Goal: Information Seeking & Learning: Learn about a topic

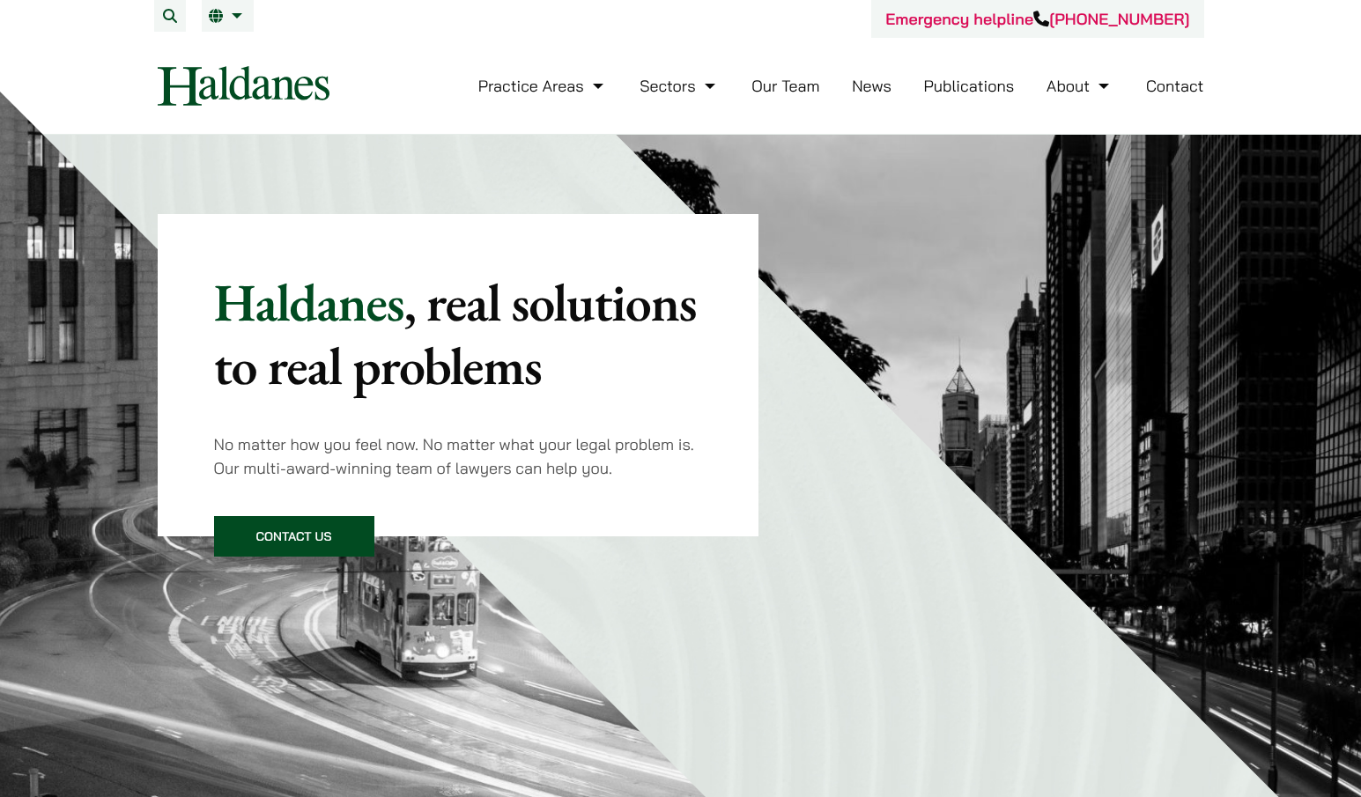
click at [1154, 88] on link "Contact" at bounding box center [1175, 86] width 58 height 20
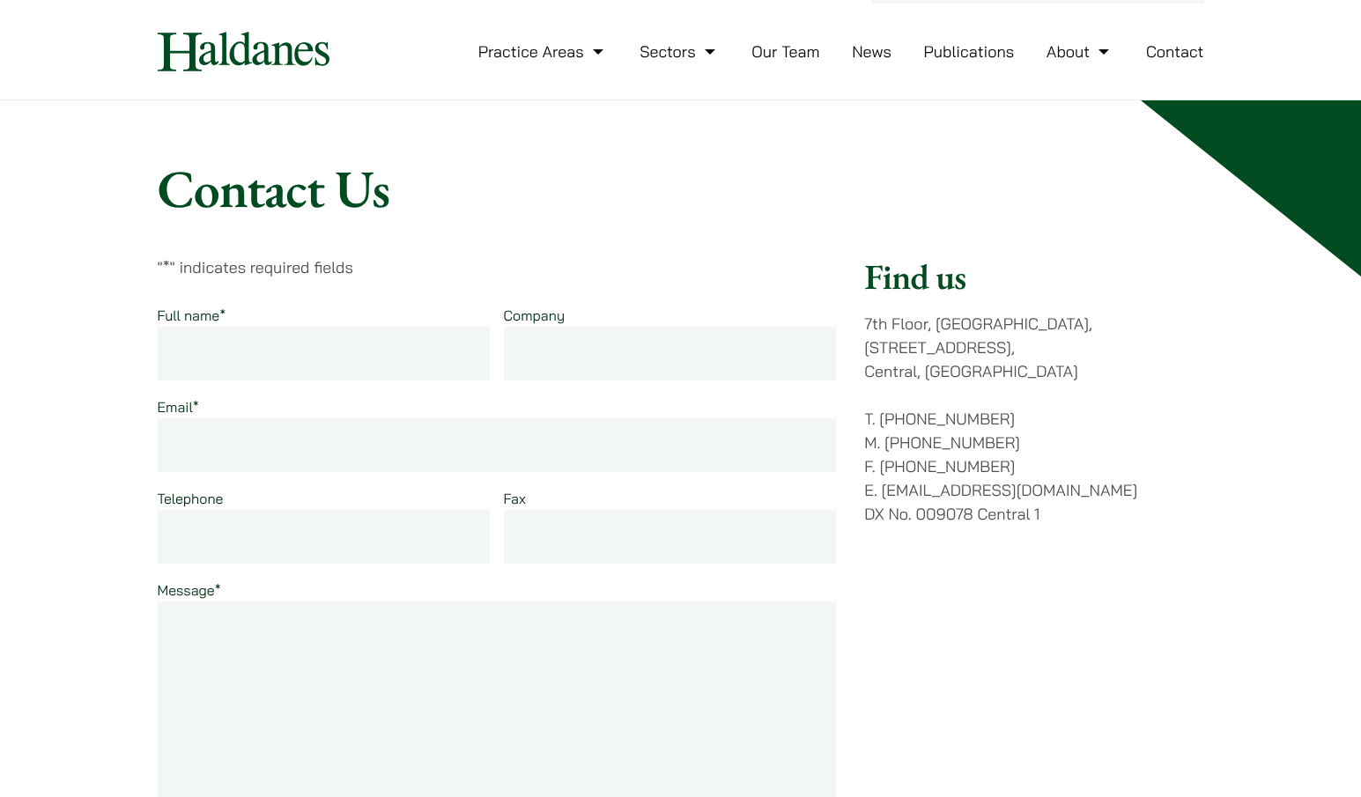
scroll to position [35, 0]
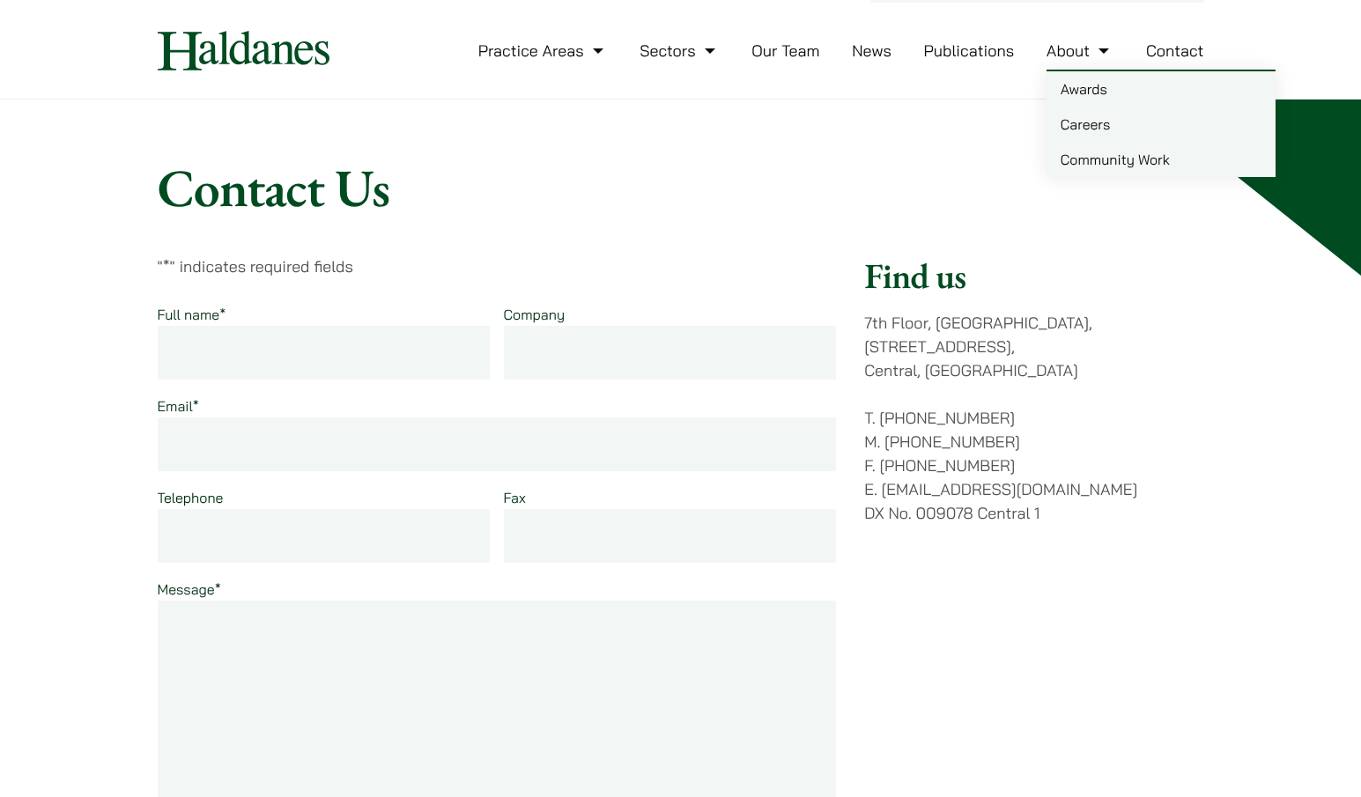
click at [1061, 54] on link "About" at bounding box center [1079, 51] width 67 height 20
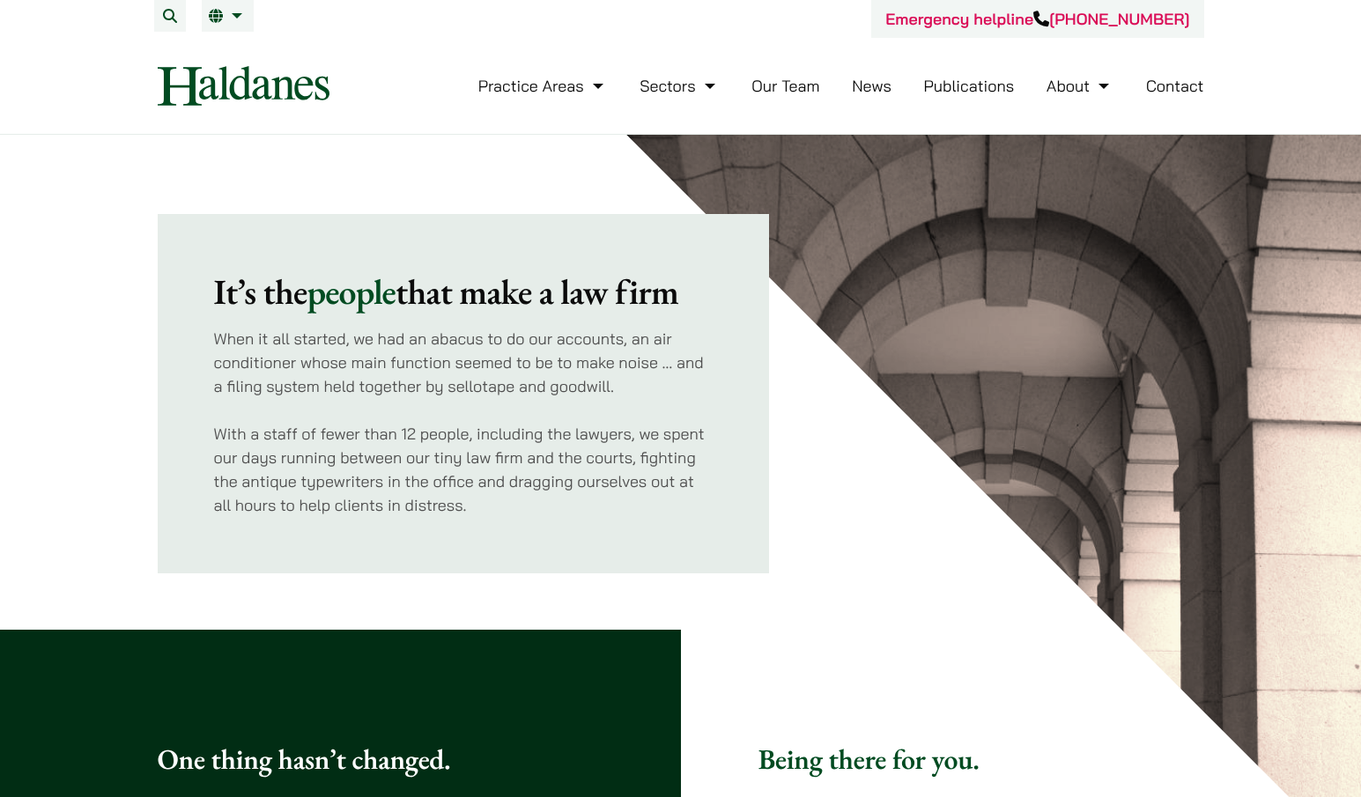
click at [778, 383] on div "It’s the people that make a law firm When it all started, we had an abacus to d…" at bounding box center [472, 354] width 628 height 439
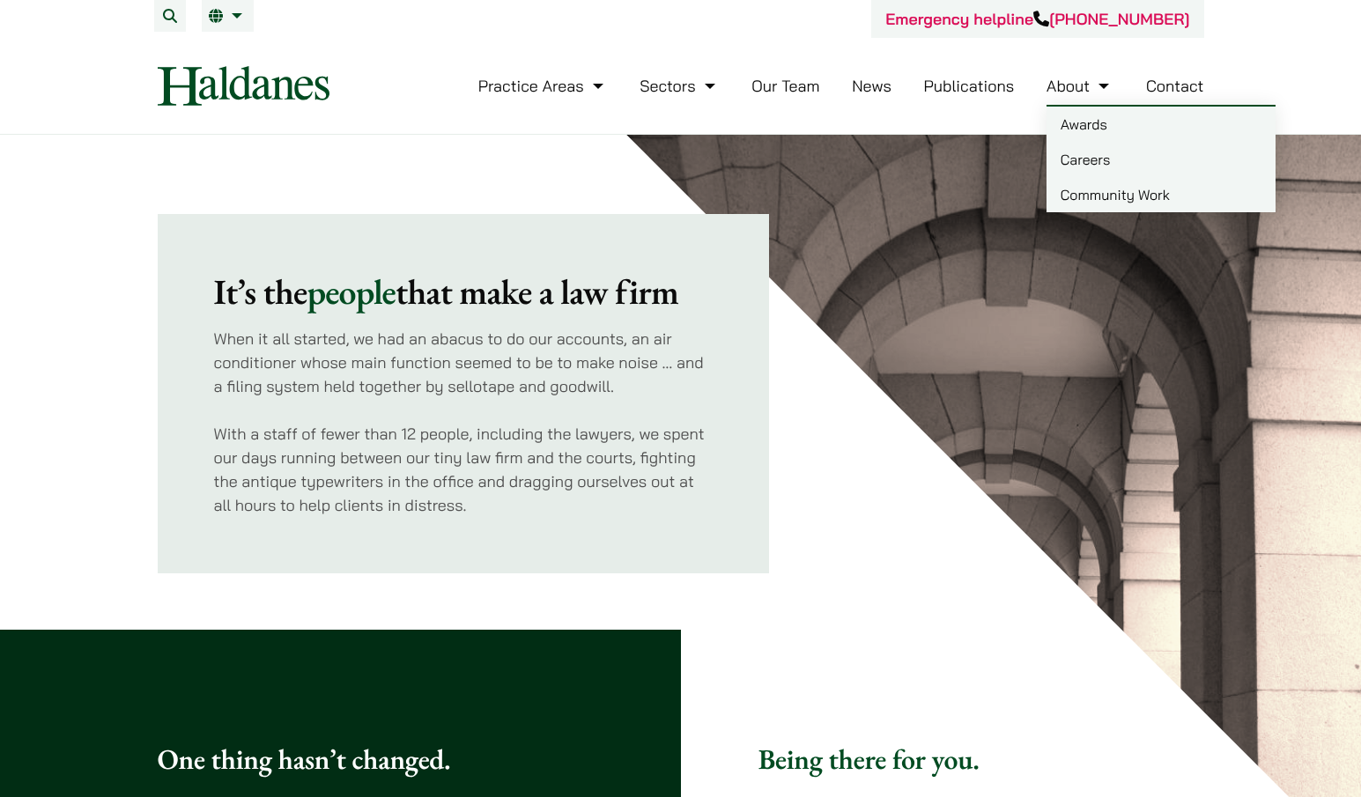
click at [1099, 158] on link "Careers" at bounding box center [1160, 159] width 229 height 35
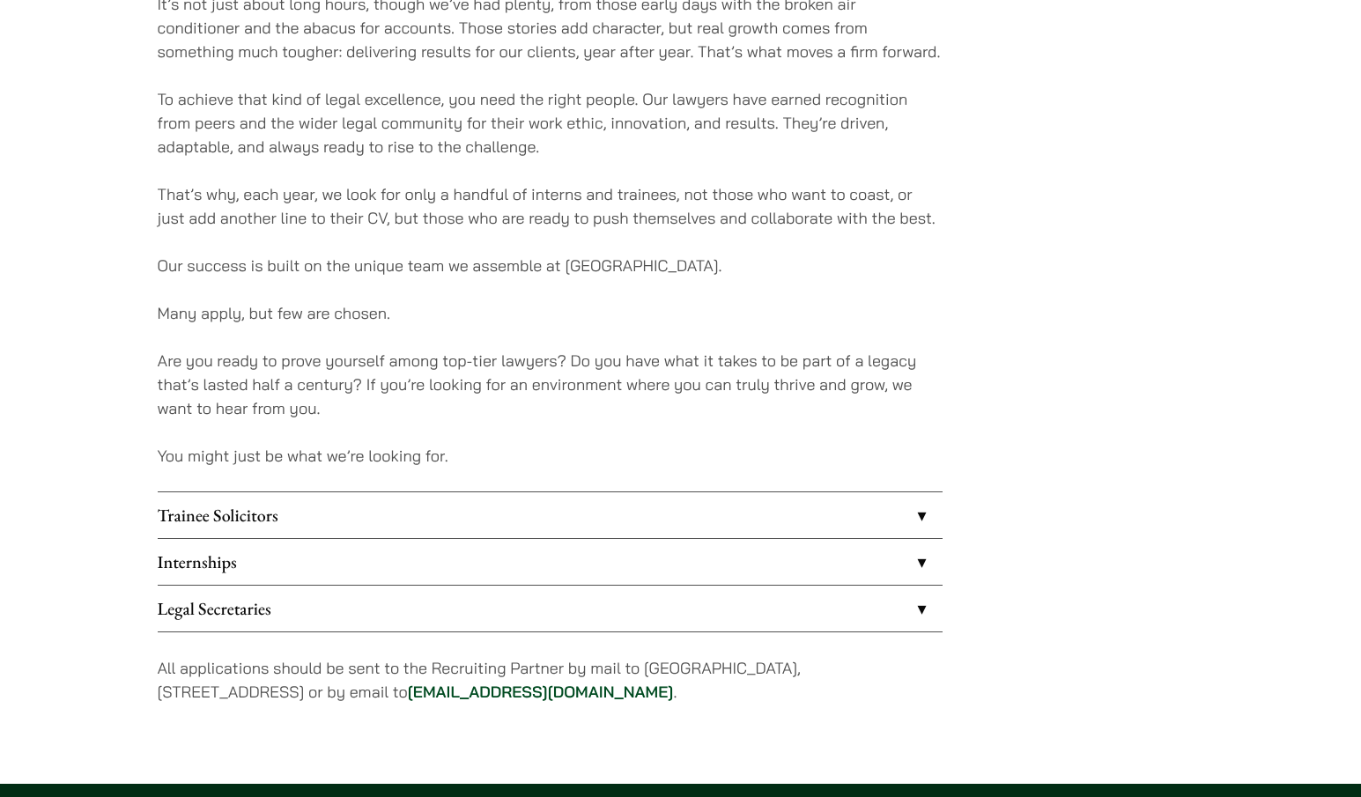
scroll to position [1154, 0]
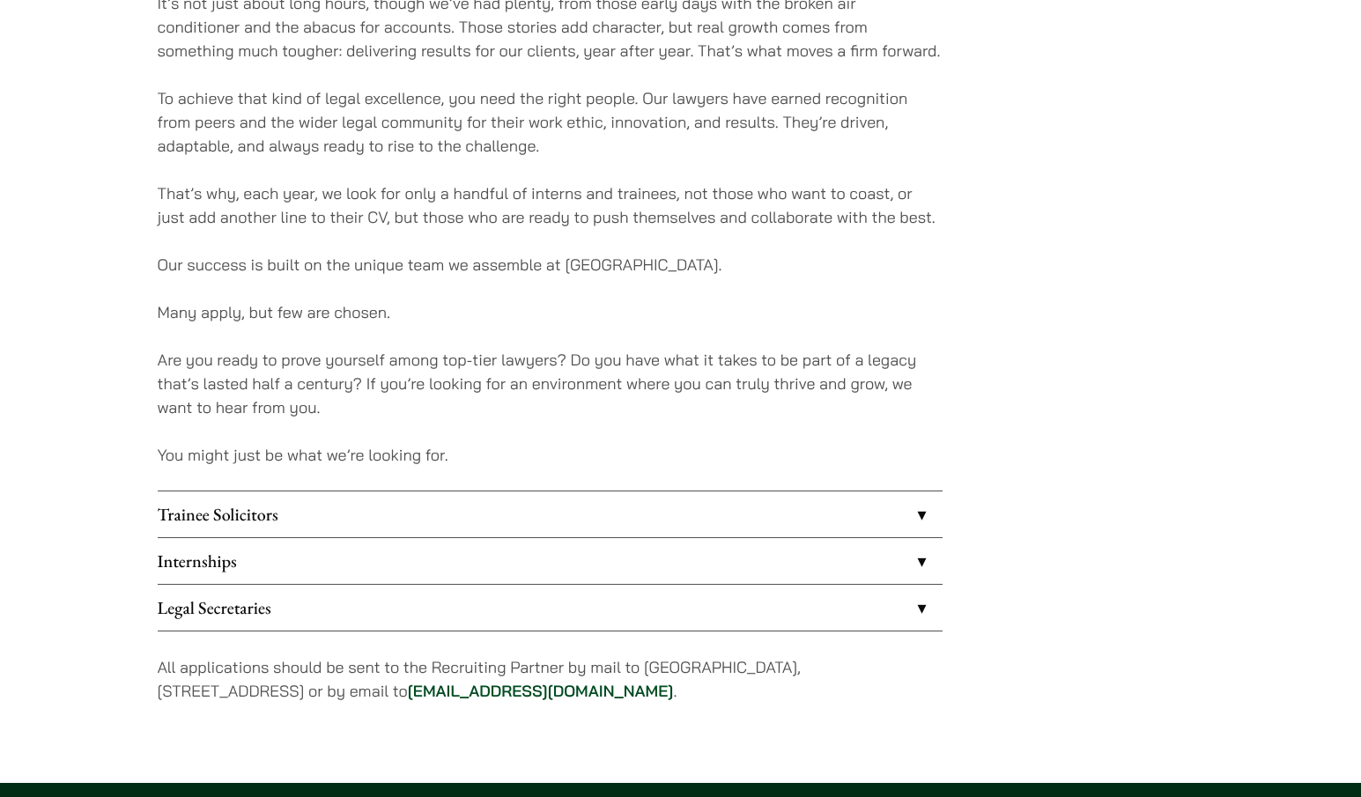
click at [395, 556] on link "Internships" at bounding box center [550, 561] width 785 height 46
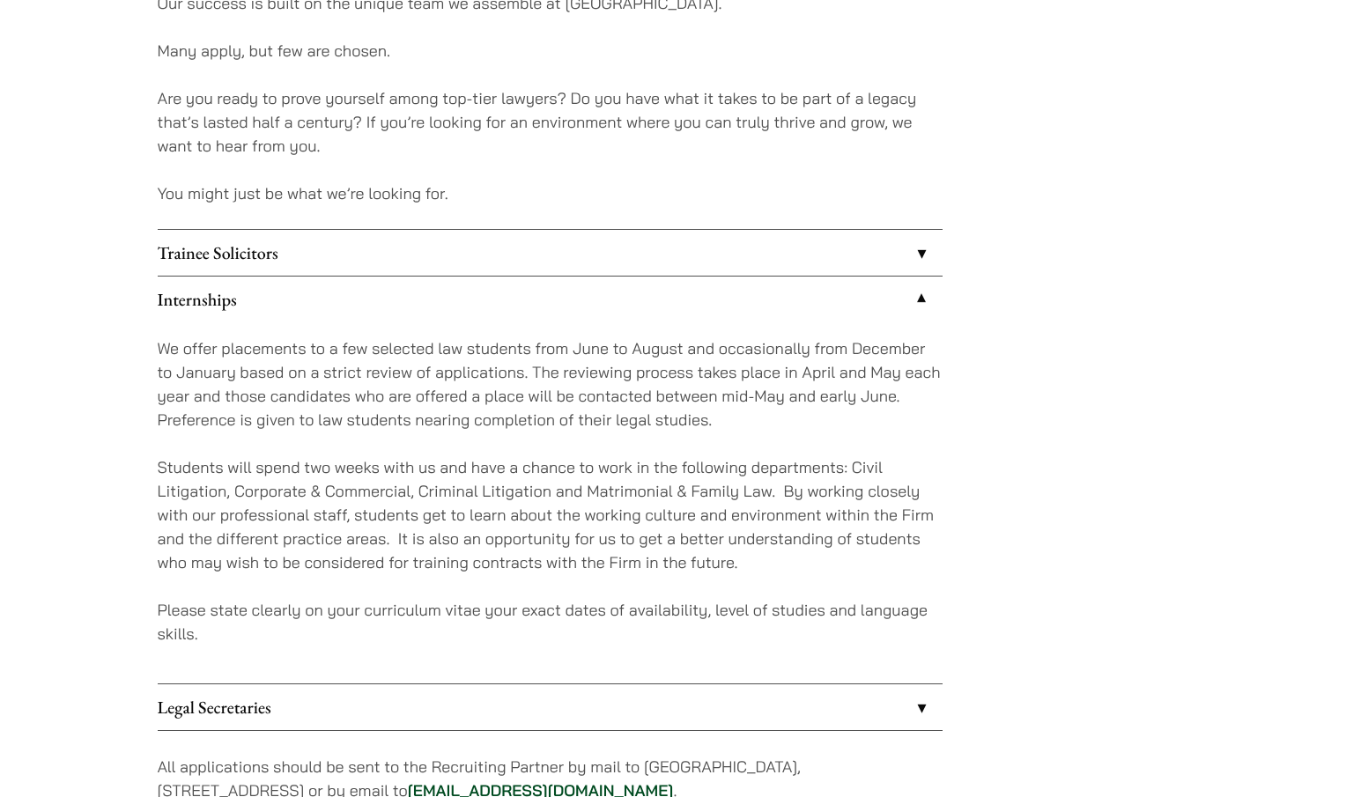
scroll to position [1418, 0]
click at [539, 255] on link "Trainee Solicitors" at bounding box center [550, 251] width 785 height 46
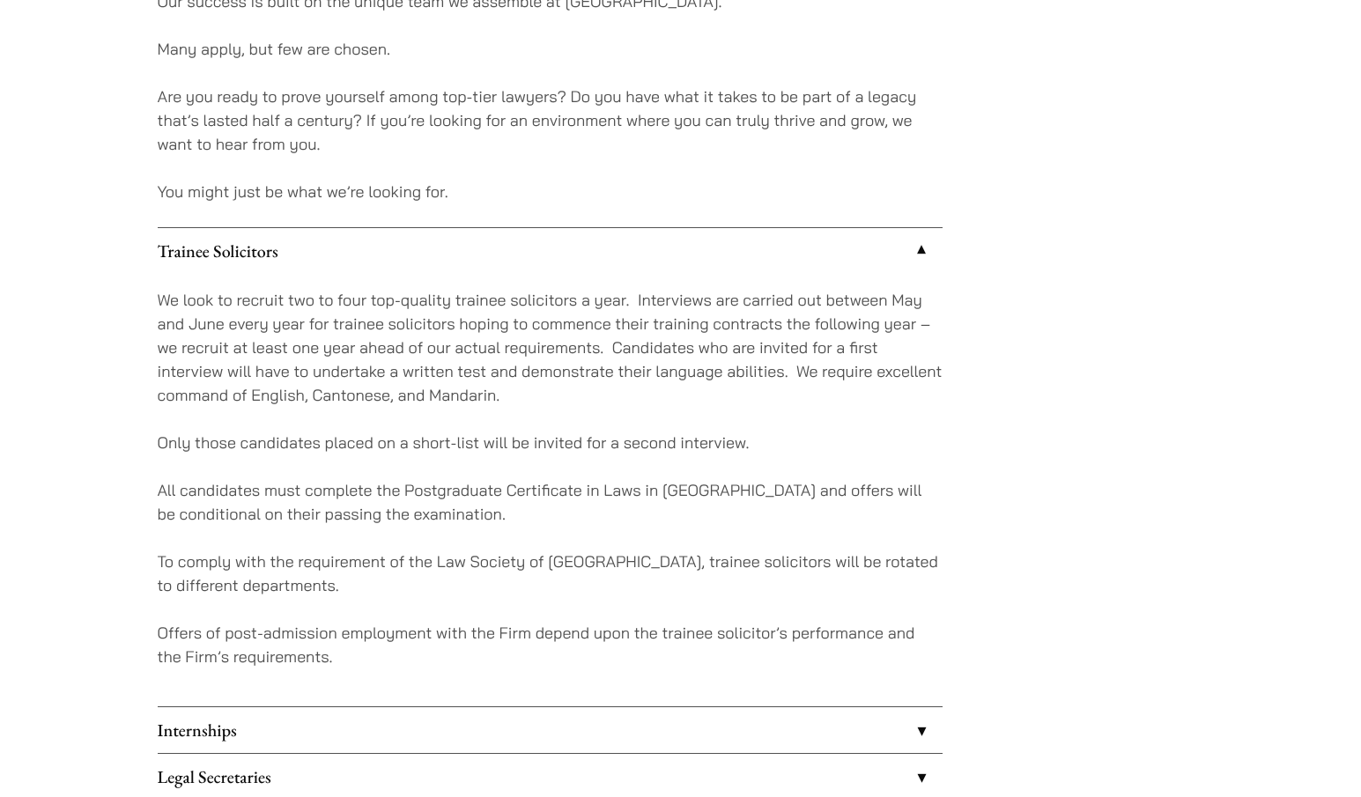
click at [539, 255] on link "Trainee Solicitors" at bounding box center [550, 251] width 785 height 46
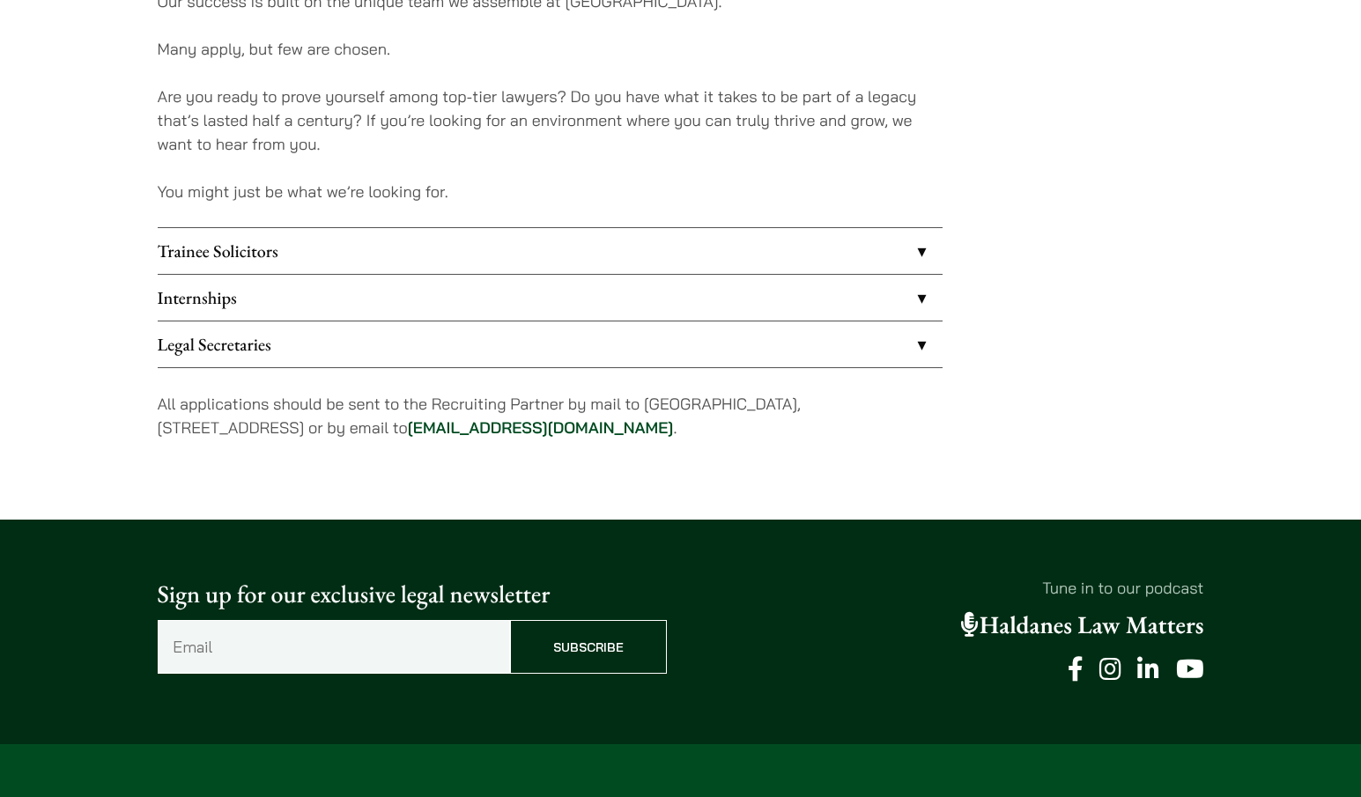
click at [516, 344] on link "Legal Secretaries" at bounding box center [550, 344] width 785 height 46
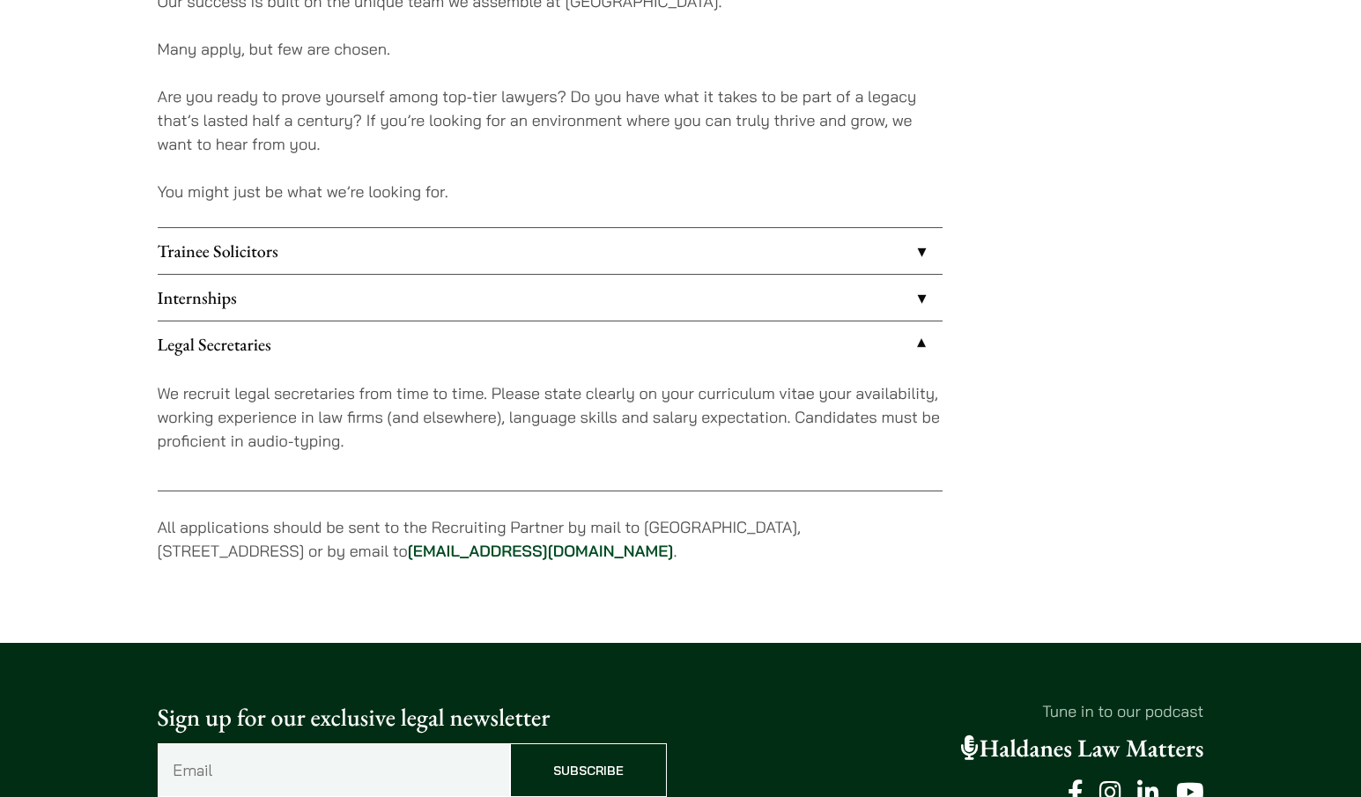
click at [559, 312] on link "Internships" at bounding box center [550, 298] width 785 height 46
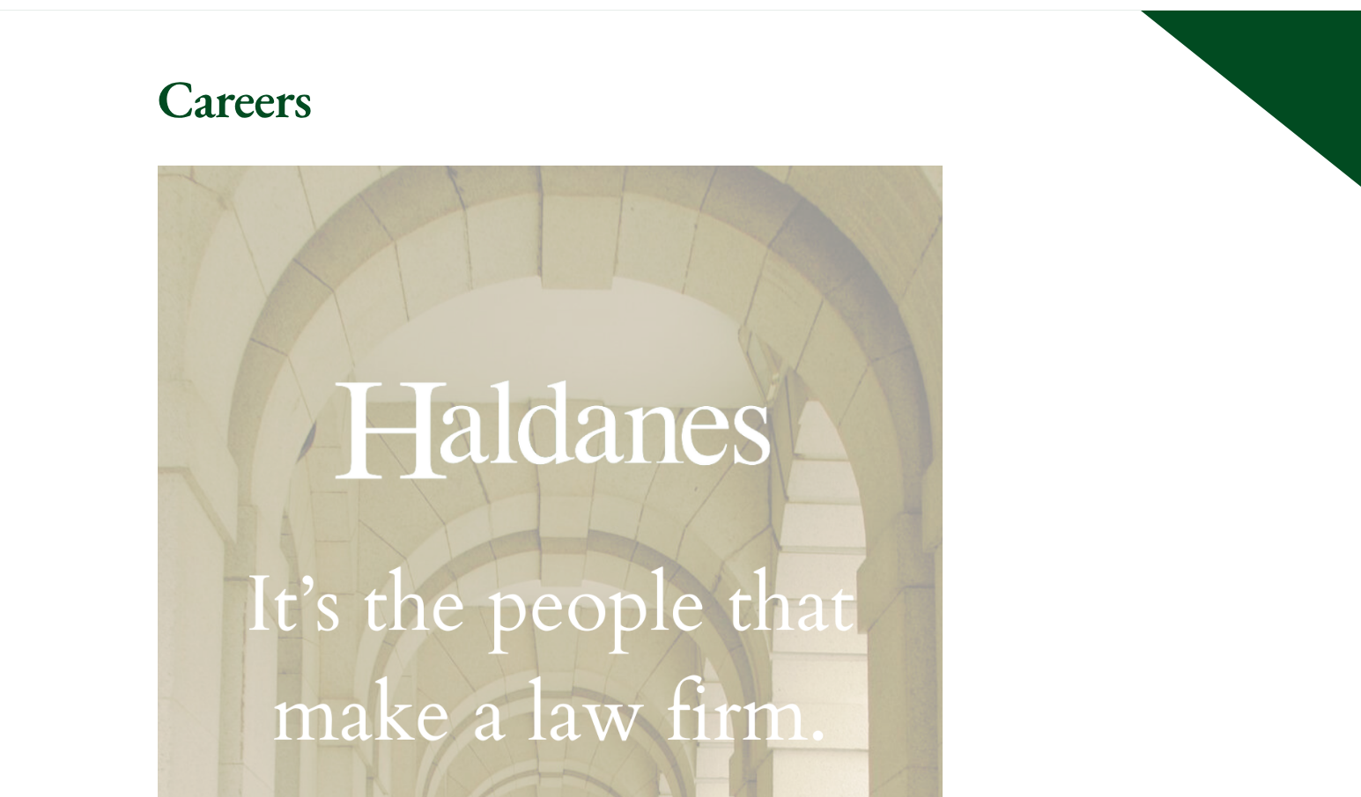
scroll to position [24, 0]
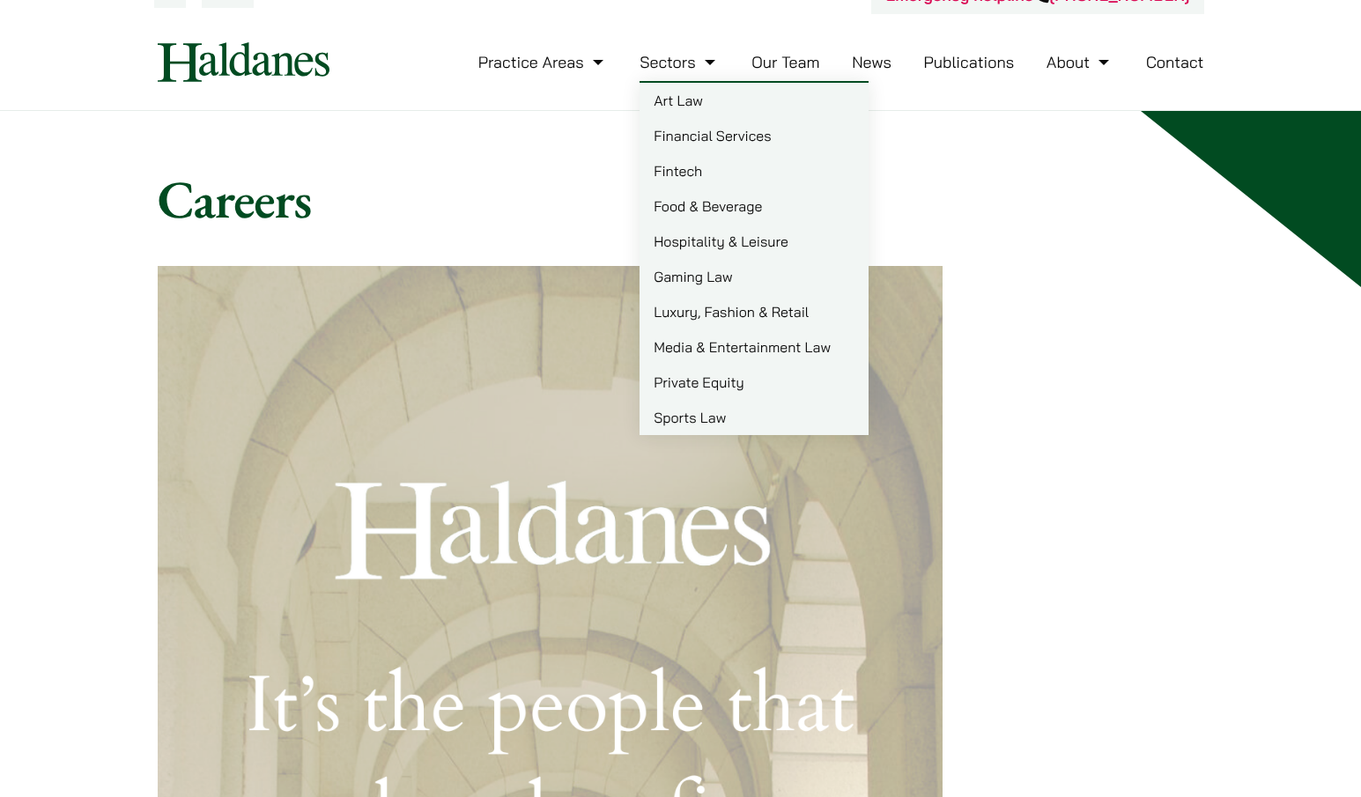
click at [775, 66] on link "Our Team" at bounding box center [785, 62] width 68 height 20
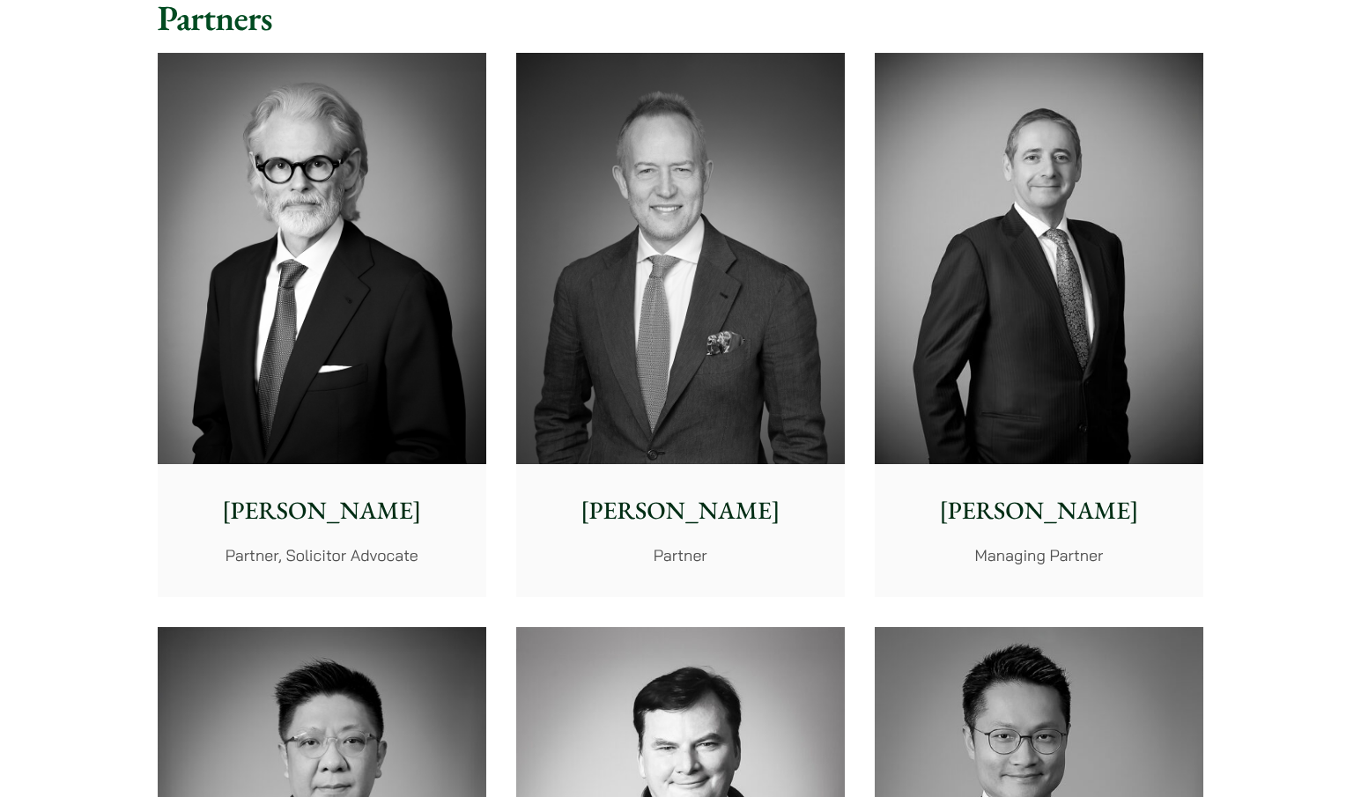
scroll to position [458, 0]
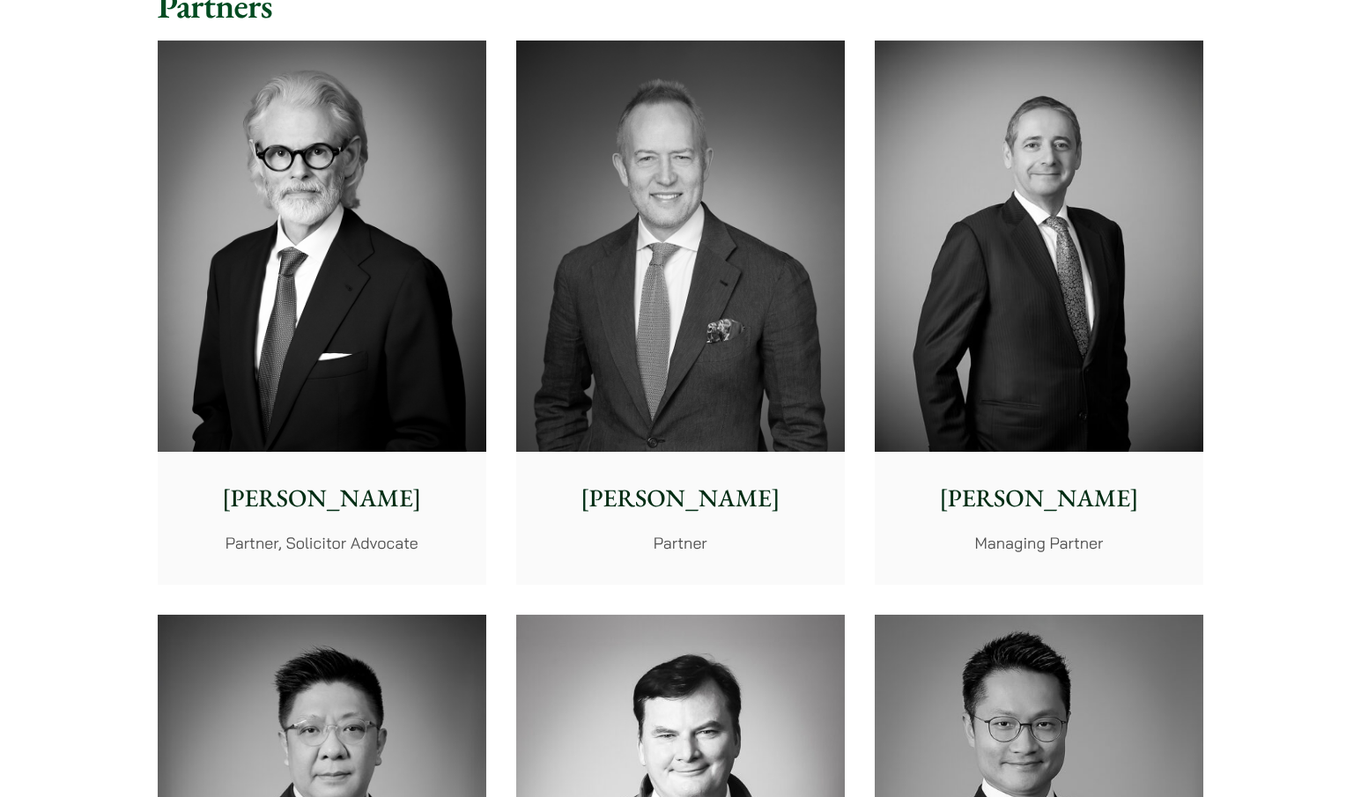
click at [606, 452] on div "John McLellan Partner" at bounding box center [680, 517] width 328 height 131
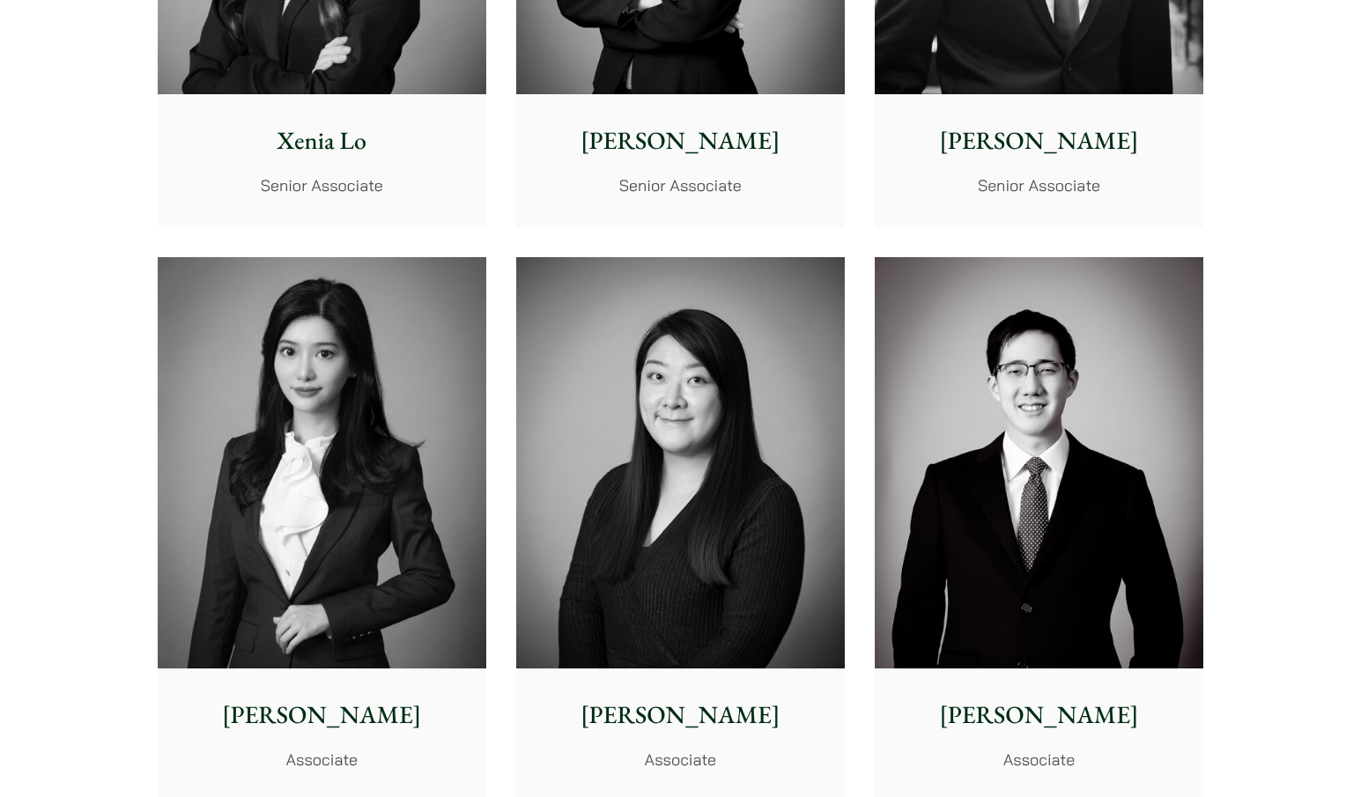
scroll to position [4965, 0]
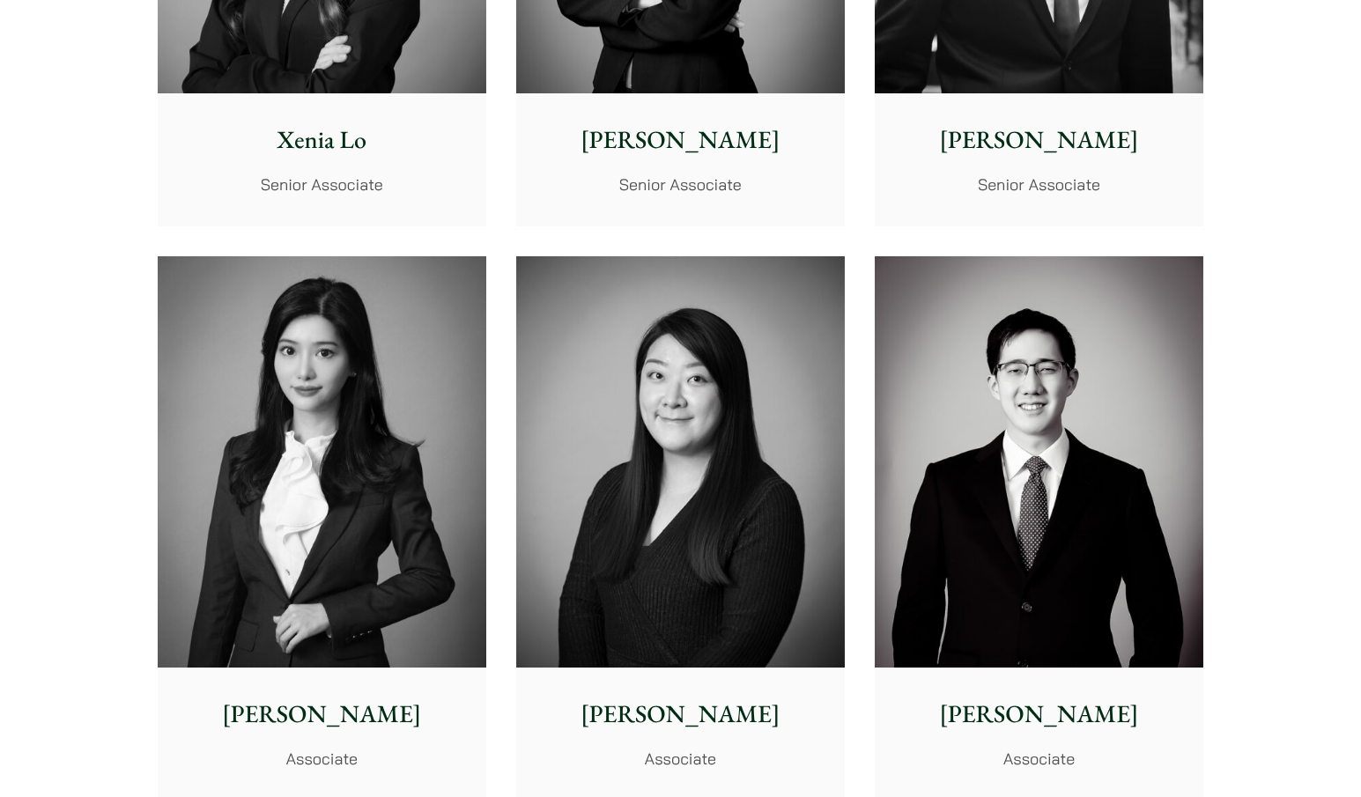
click at [429, 482] on img at bounding box center [322, 461] width 328 height 411
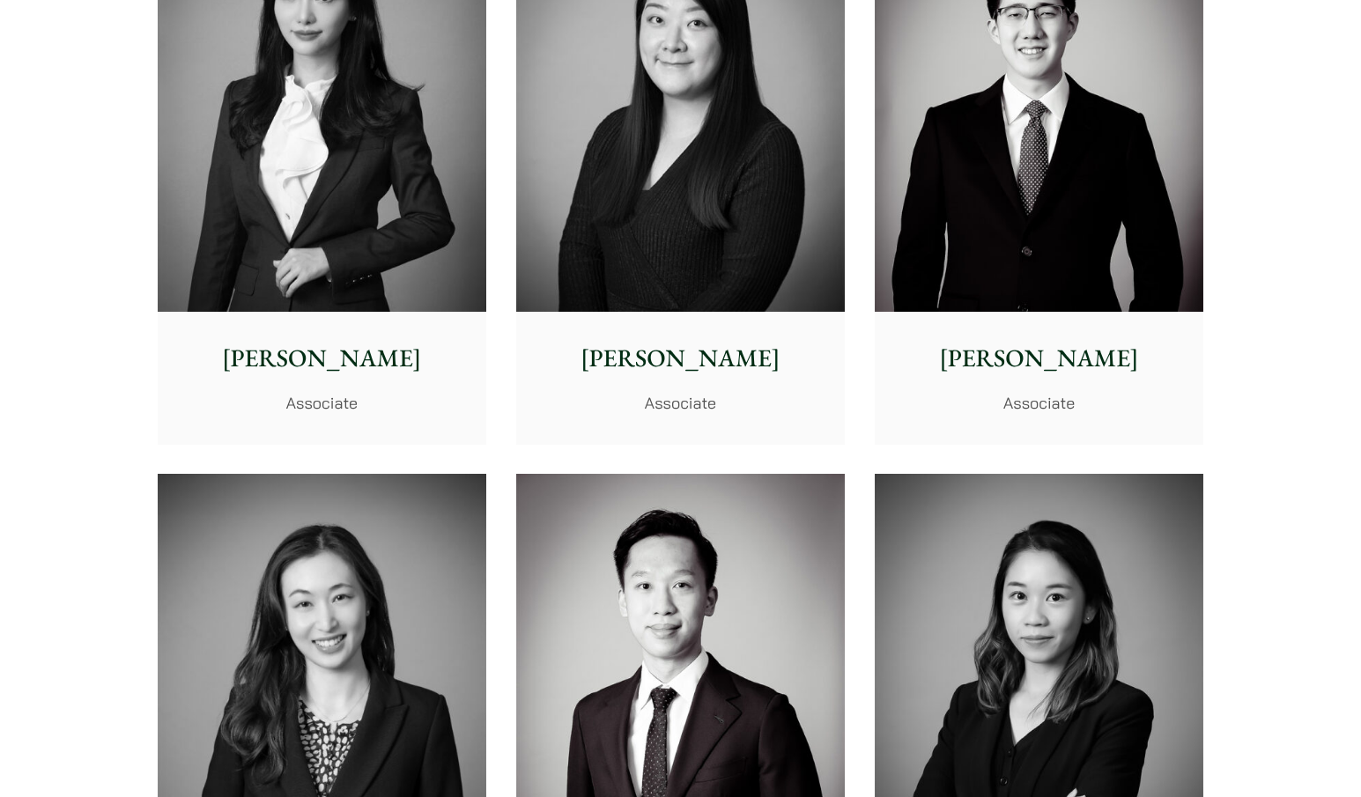
scroll to position [5322, 0]
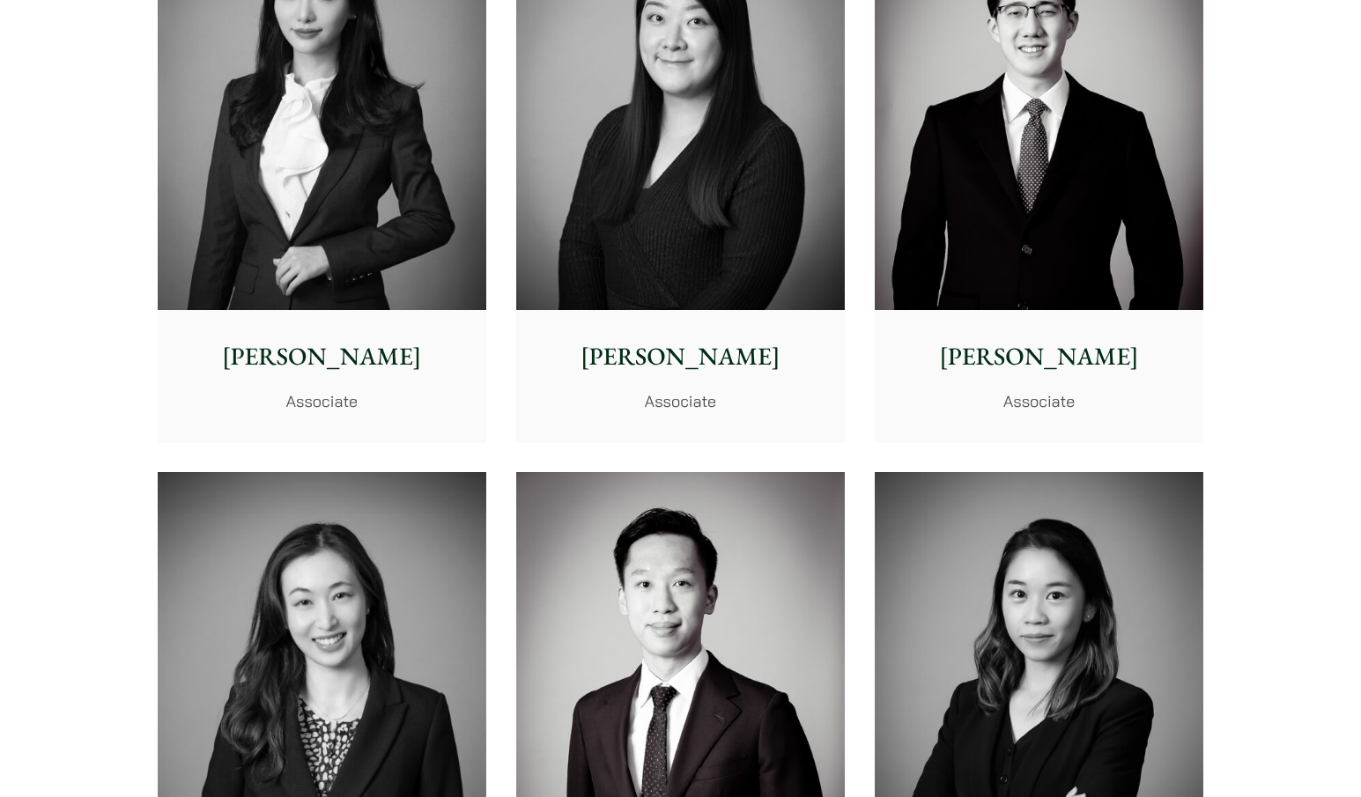
click at [379, 371] on p "Florence Yan" at bounding box center [322, 356] width 300 height 37
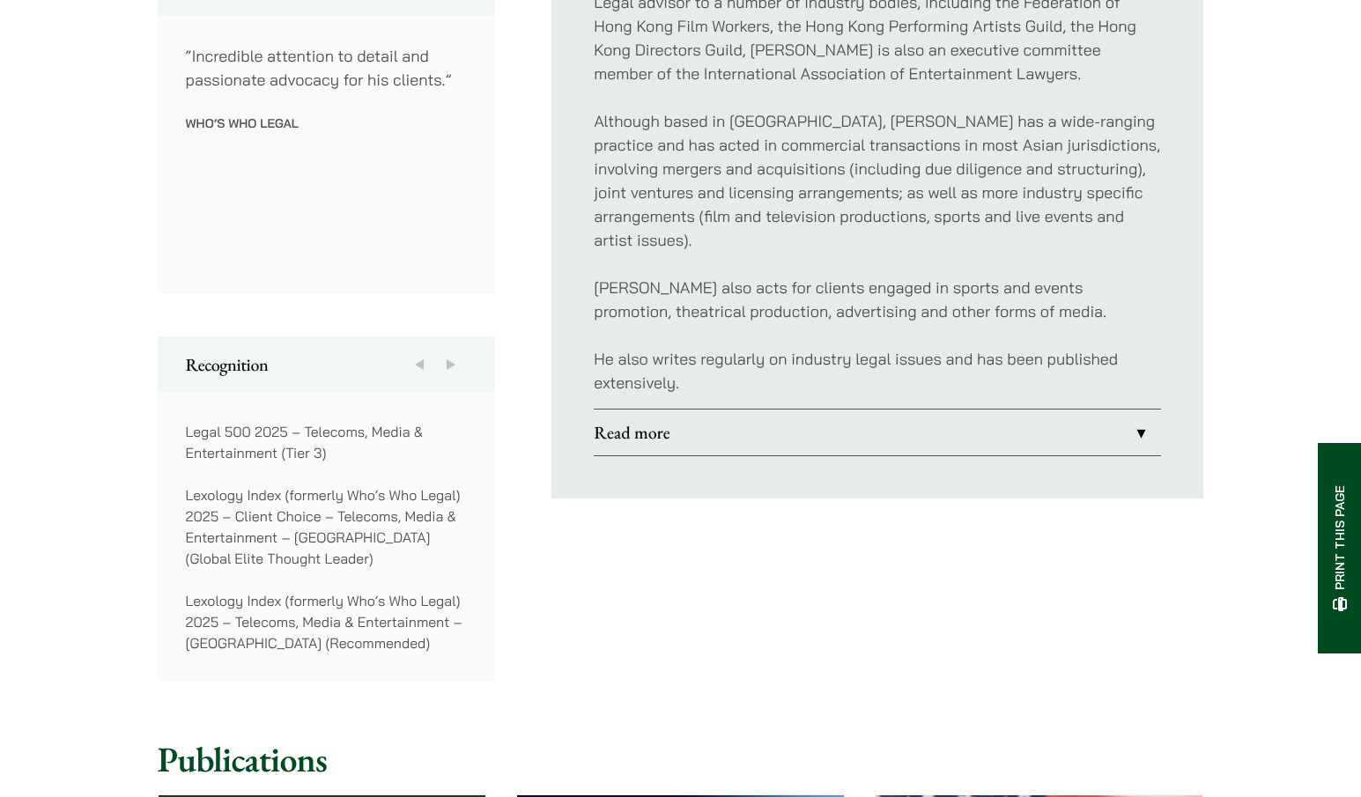
scroll to position [1059, 0]
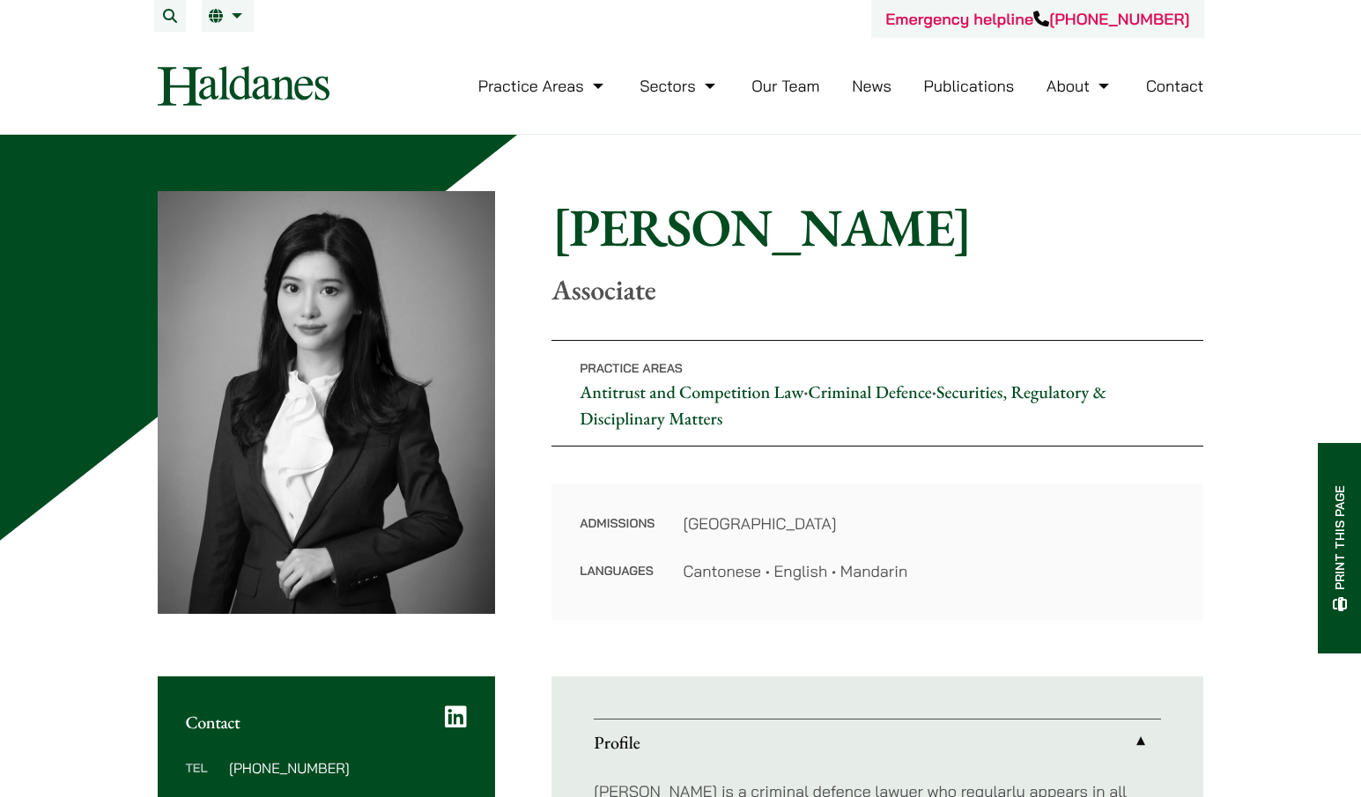
scroll to position [2, 0]
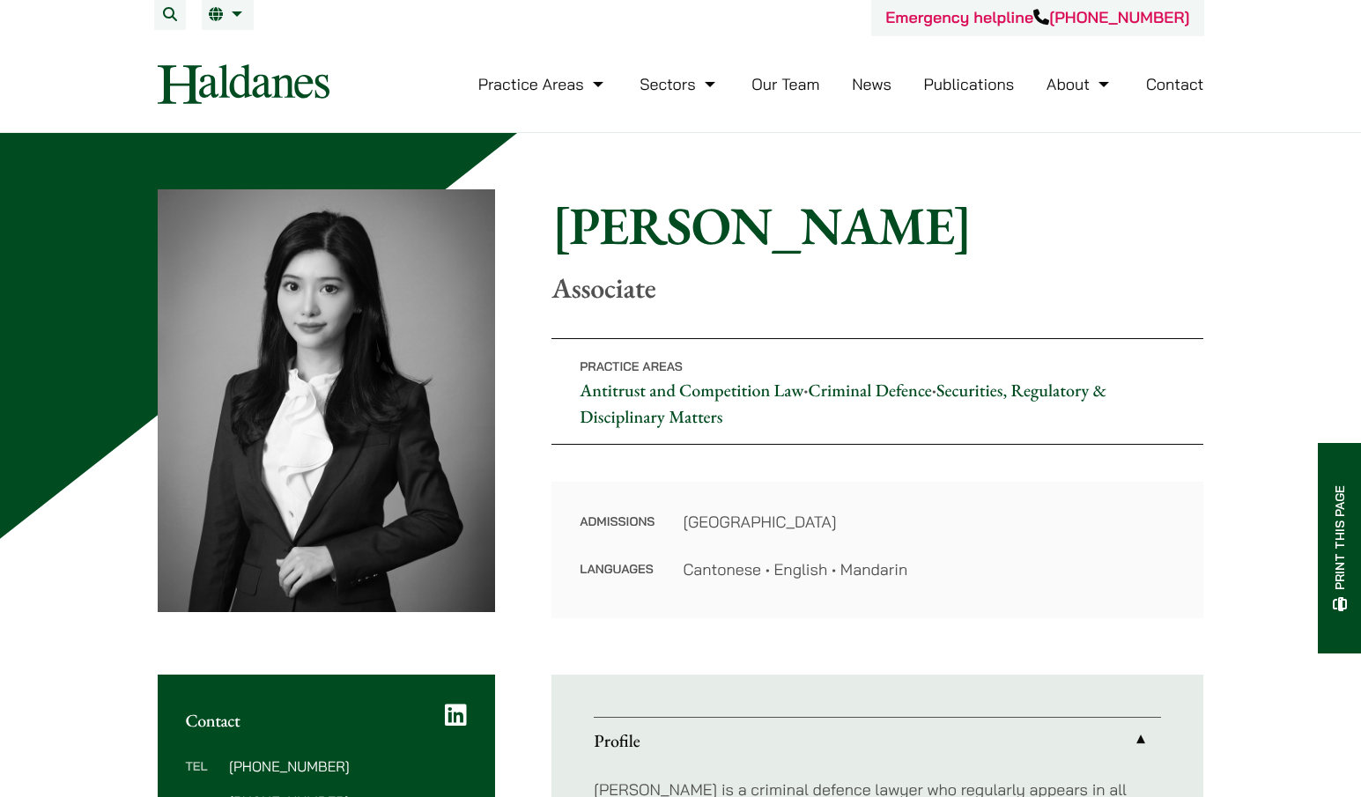
click at [851, 395] on link "Criminal Defence" at bounding box center [869, 390] width 123 height 23
click at [737, 398] on link "Antitrust and Competition Law" at bounding box center [691, 390] width 224 height 23
click at [657, 385] on link "Antitrust and Competition Law" at bounding box center [691, 390] width 224 height 23
click at [1029, 395] on link "Securities, Regulatory & Disciplinary Matters" at bounding box center [842, 403] width 527 height 49
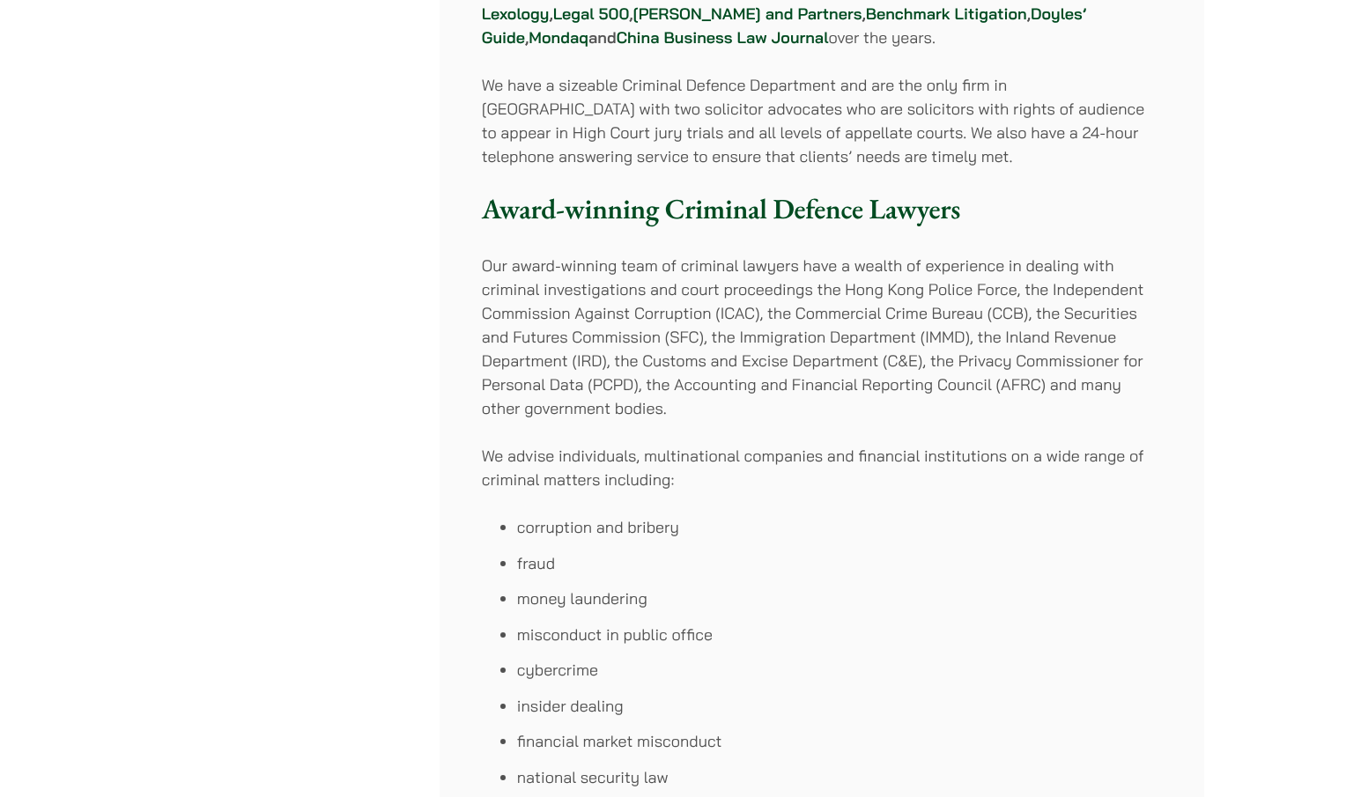
scroll to position [462, 0]
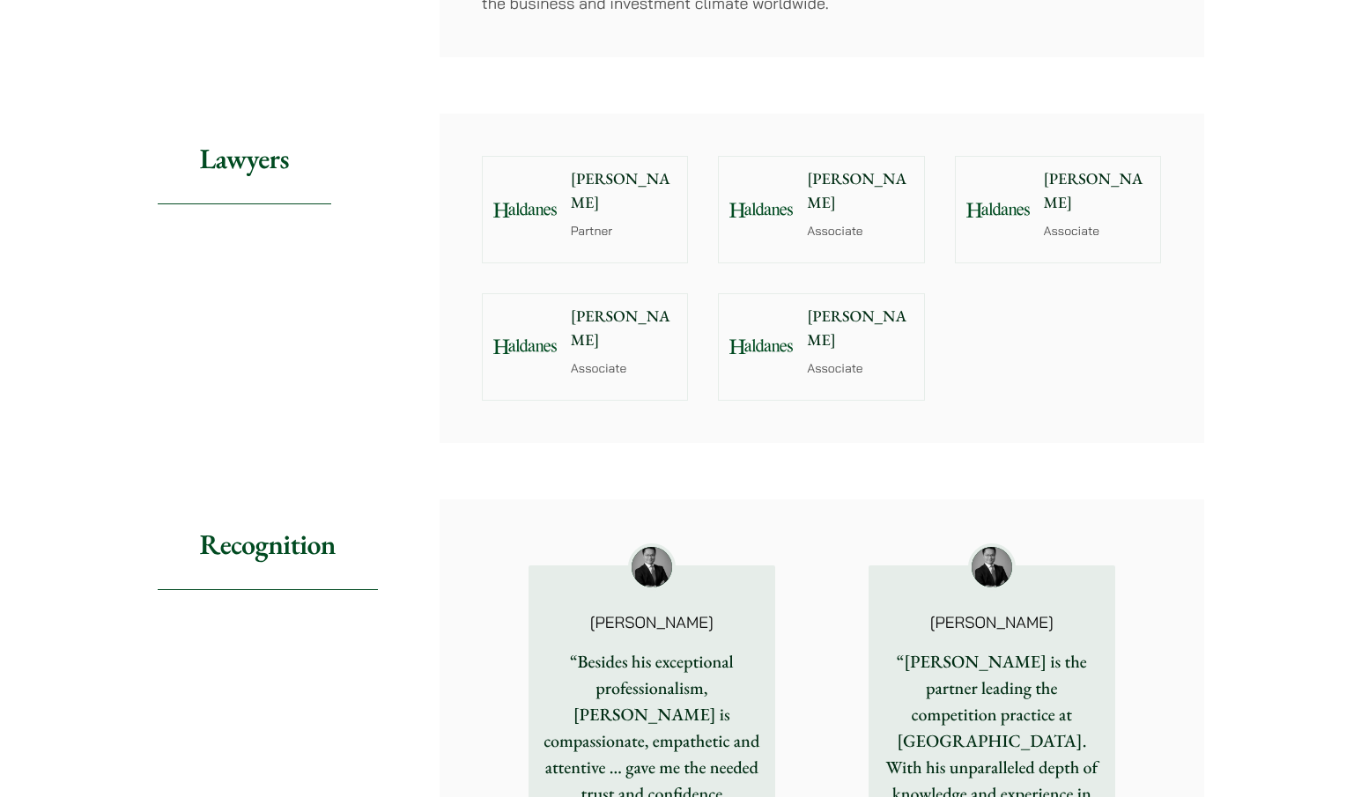
scroll to position [1681, 0]
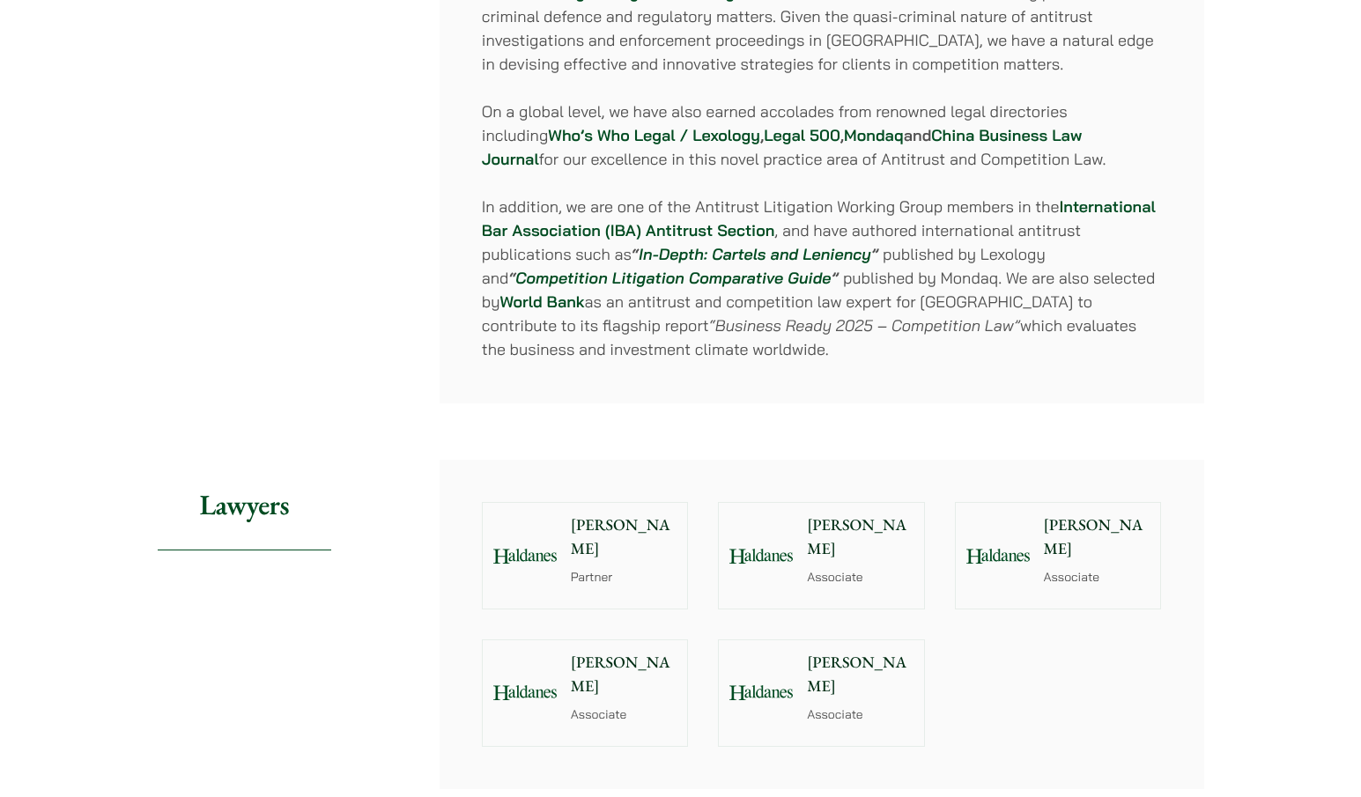
scroll to position [1329, 0]
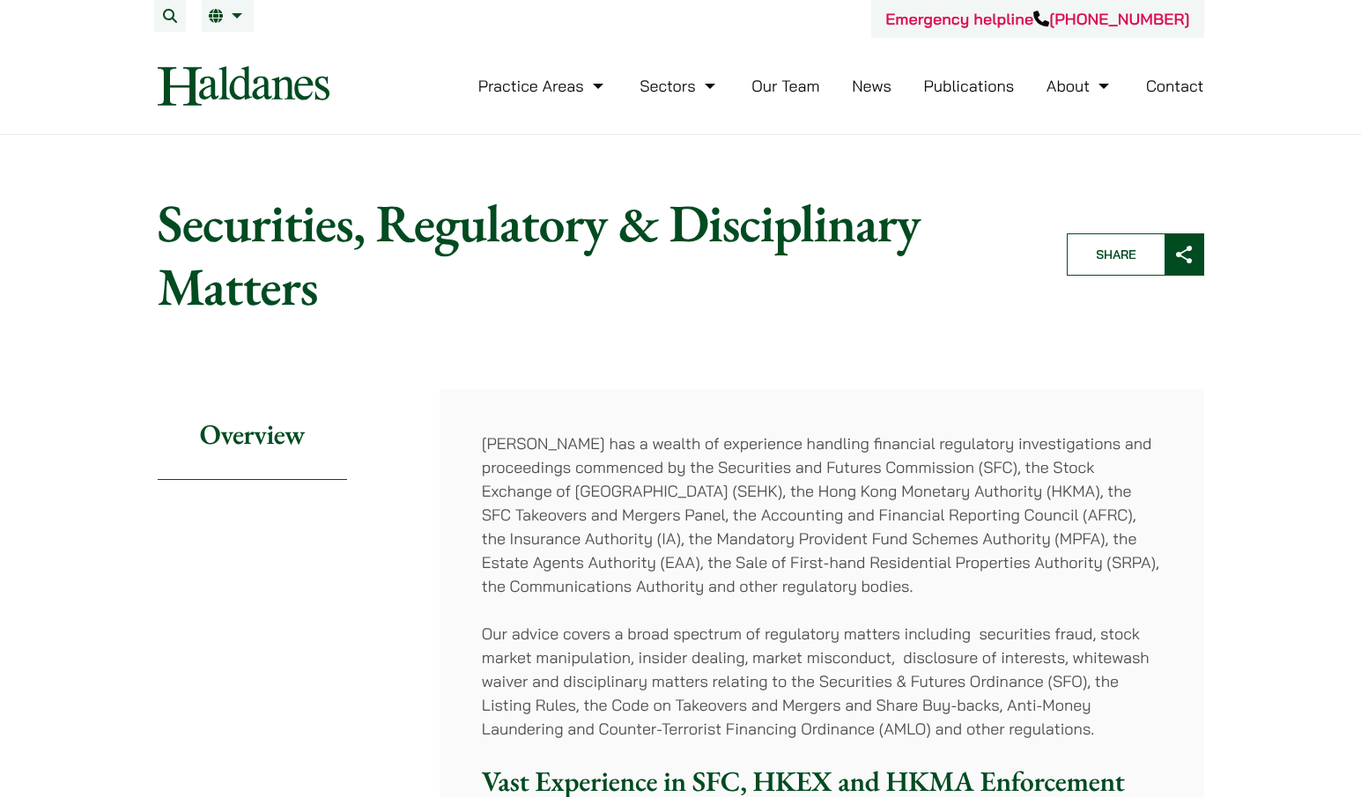
click at [198, 85] on img at bounding box center [244, 86] width 172 height 40
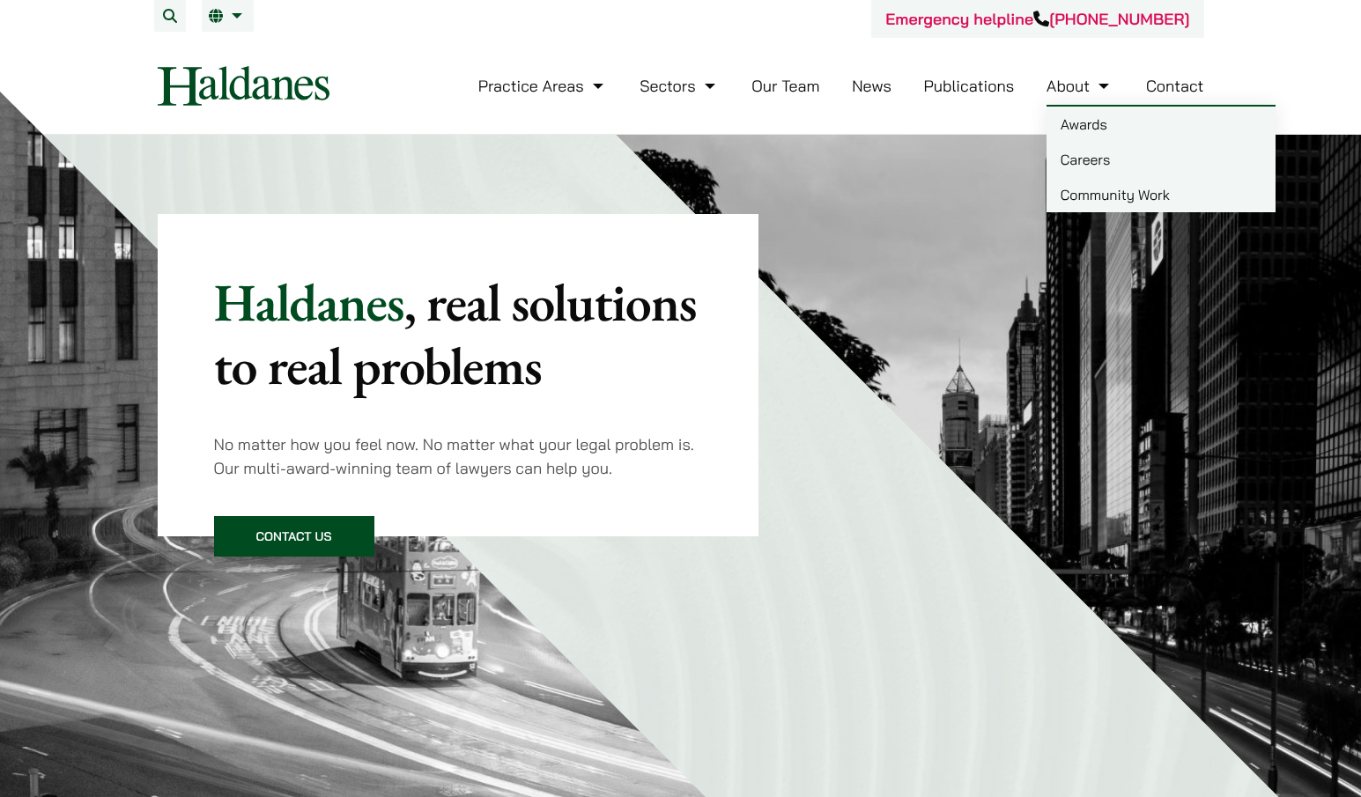
click at [1096, 172] on link "Careers" at bounding box center [1160, 159] width 229 height 35
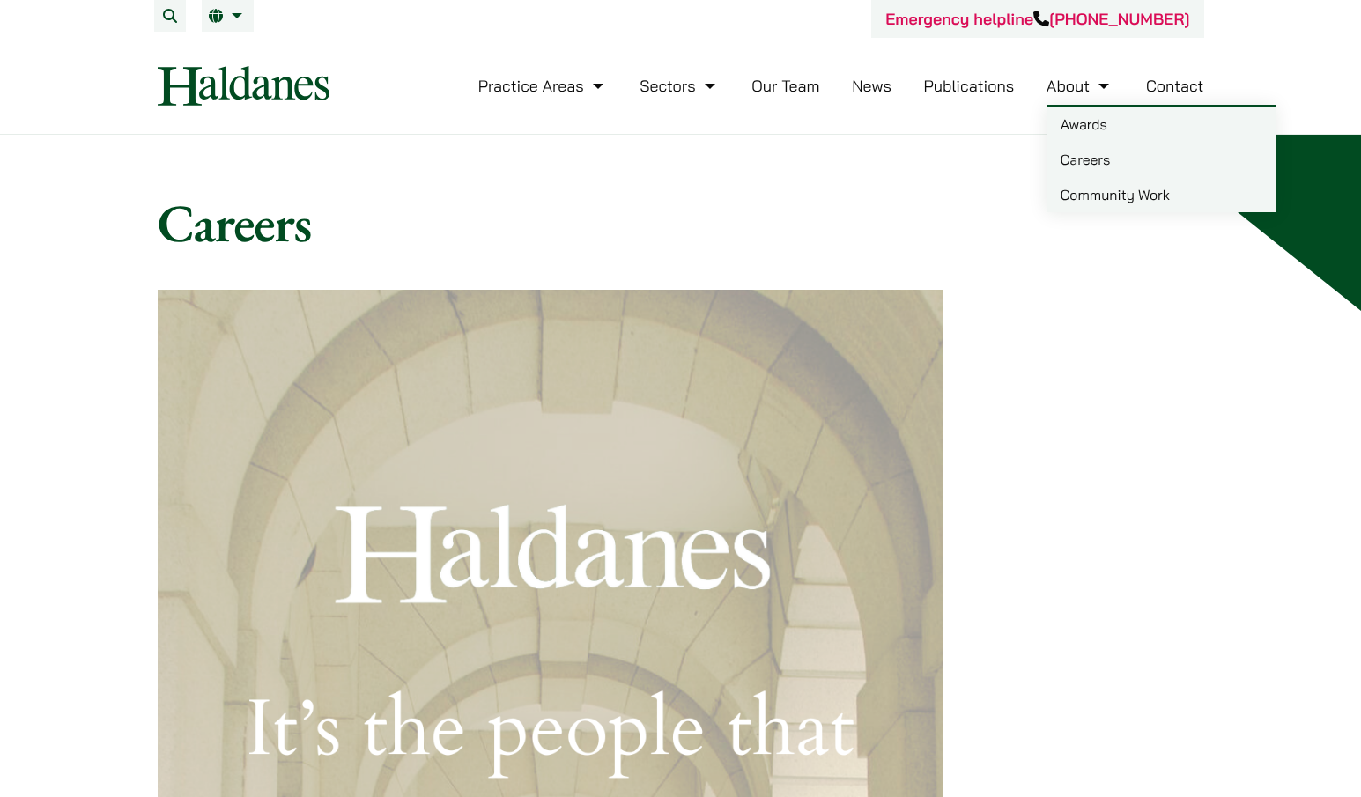
click at [1088, 206] on link "Community Work" at bounding box center [1160, 194] width 229 height 35
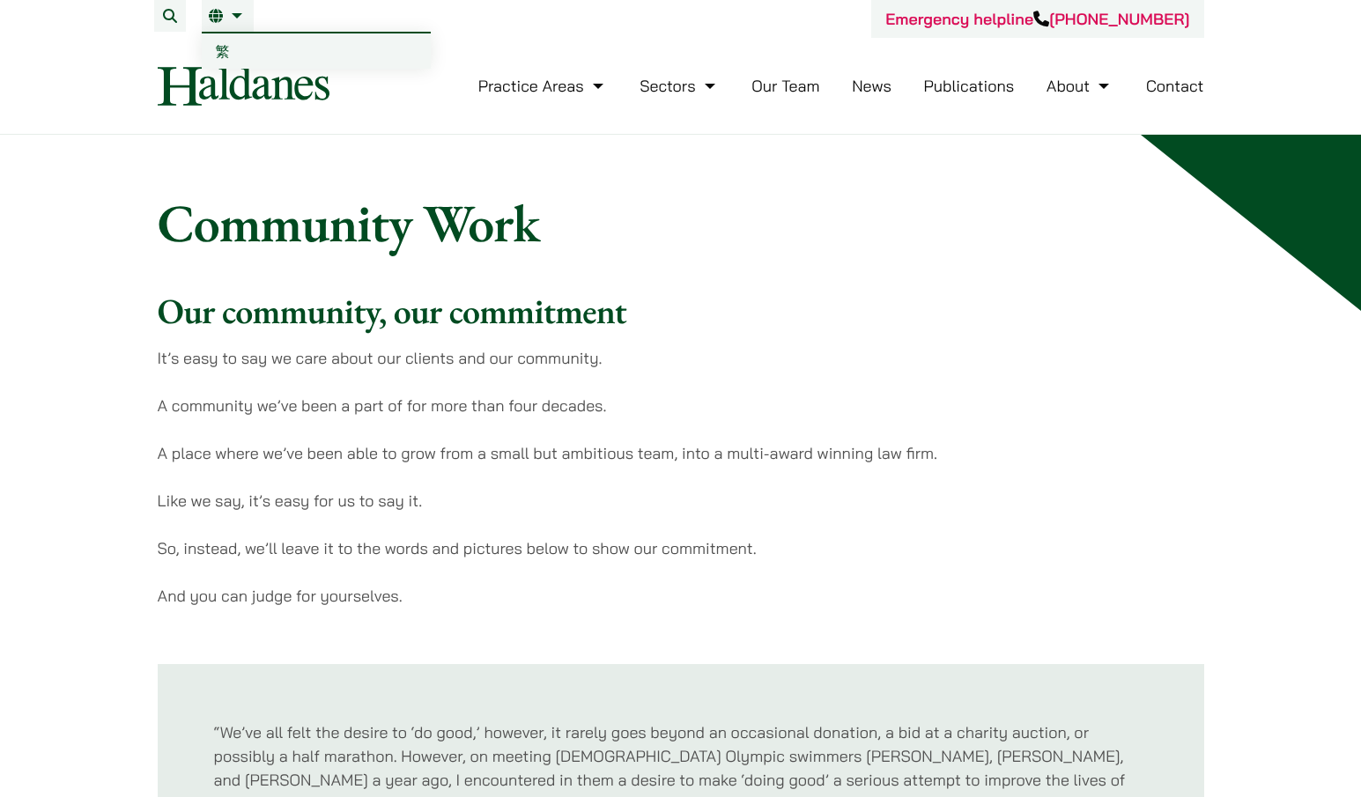
click at [223, 20] on link "EN" at bounding box center [228, 16] width 38 height 14
click at [227, 43] on span "繁" at bounding box center [223, 51] width 14 height 18
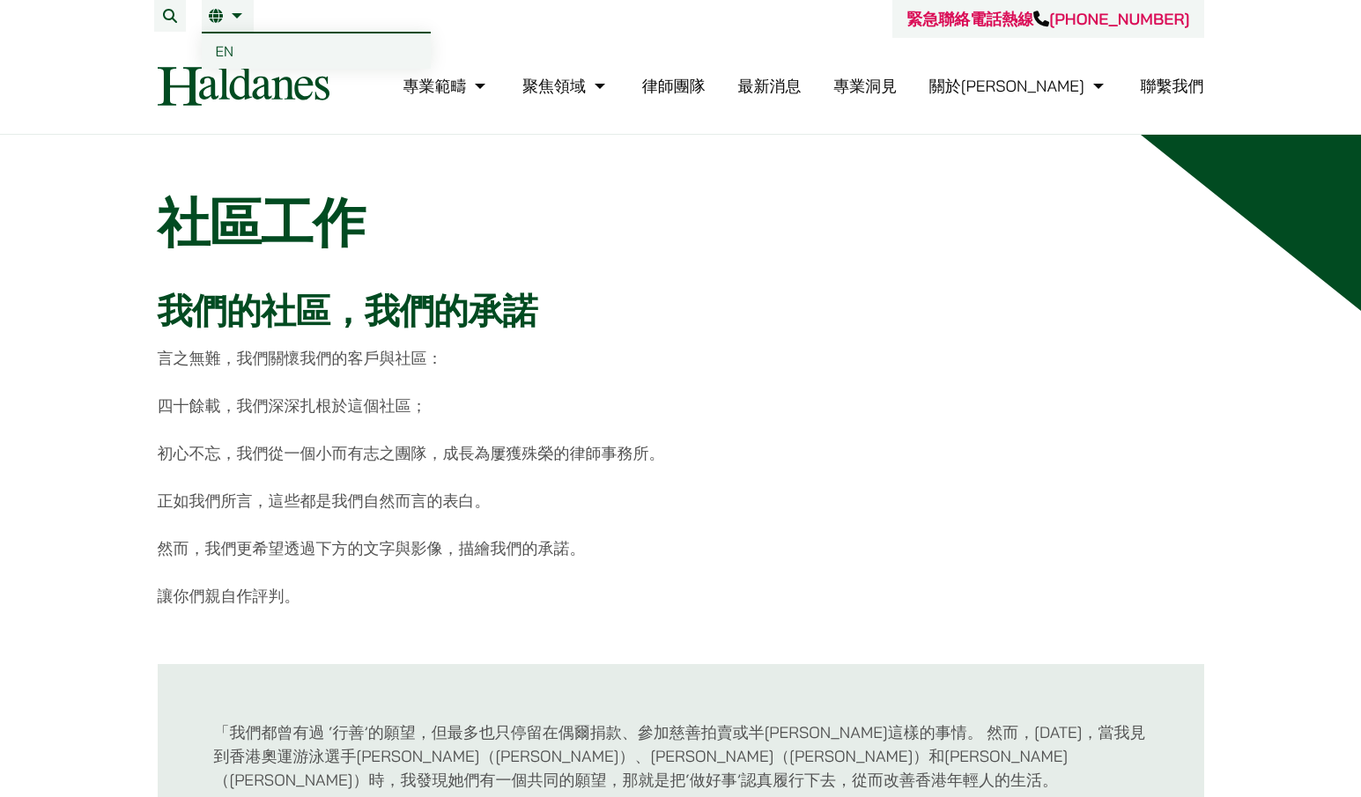
click at [247, 56] on link "EN" at bounding box center [316, 50] width 229 height 35
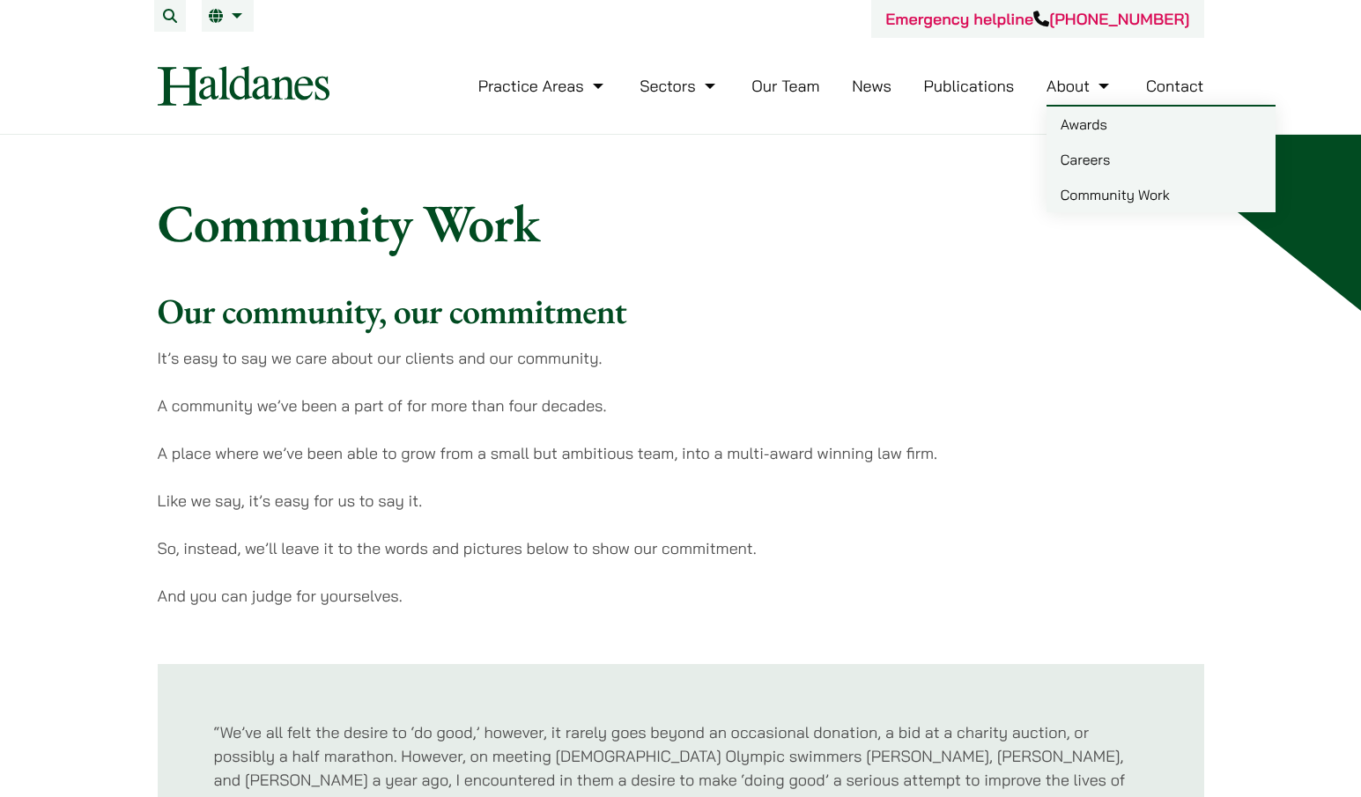
click at [1100, 152] on link "Careers" at bounding box center [1160, 159] width 229 height 35
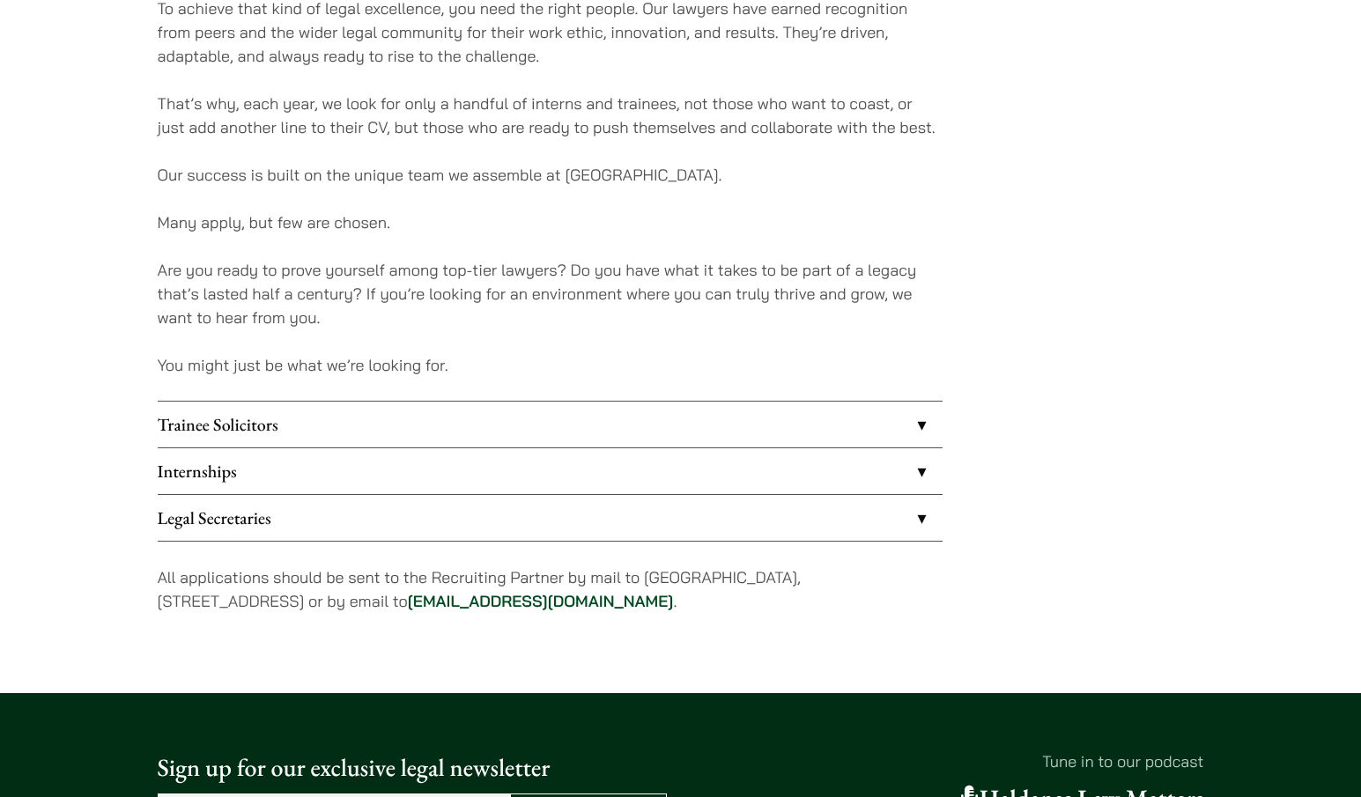
scroll to position [1245, 0]
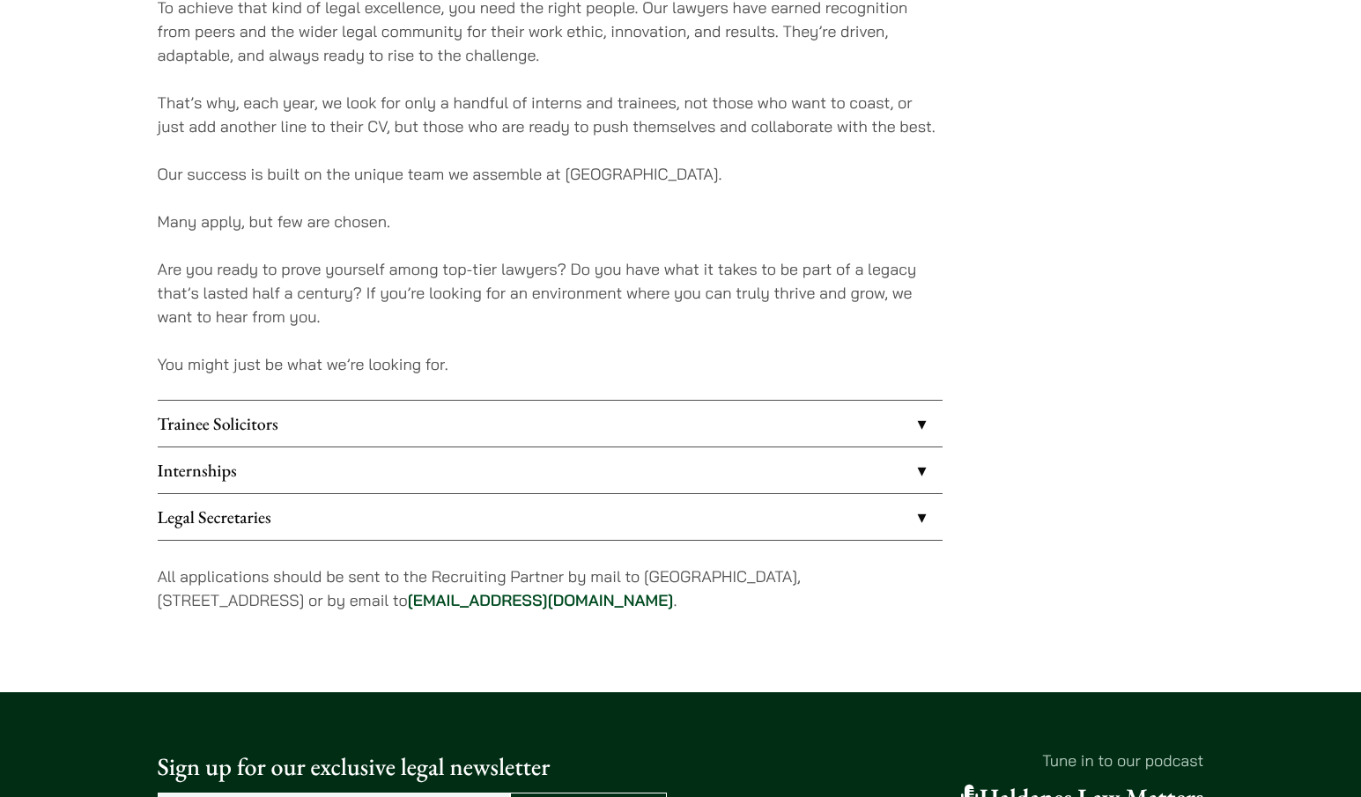
click at [380, 432] on link "Trainee Solicitors" at bounding box center [550, 424] width 785 height 46
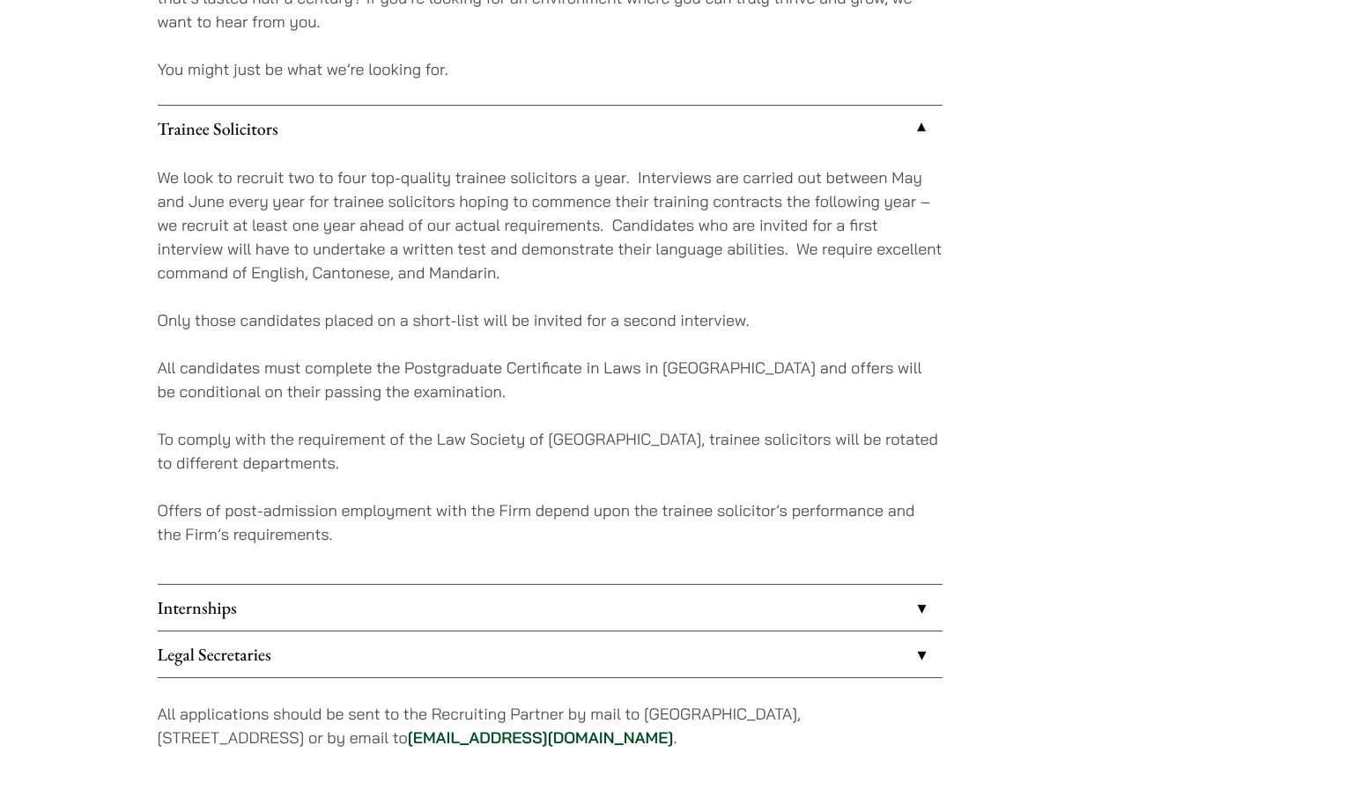
scroll to position [1541, 0]
click at [353, 602] on link "Internships" at bounding box center [550, 607] width 785 height 46
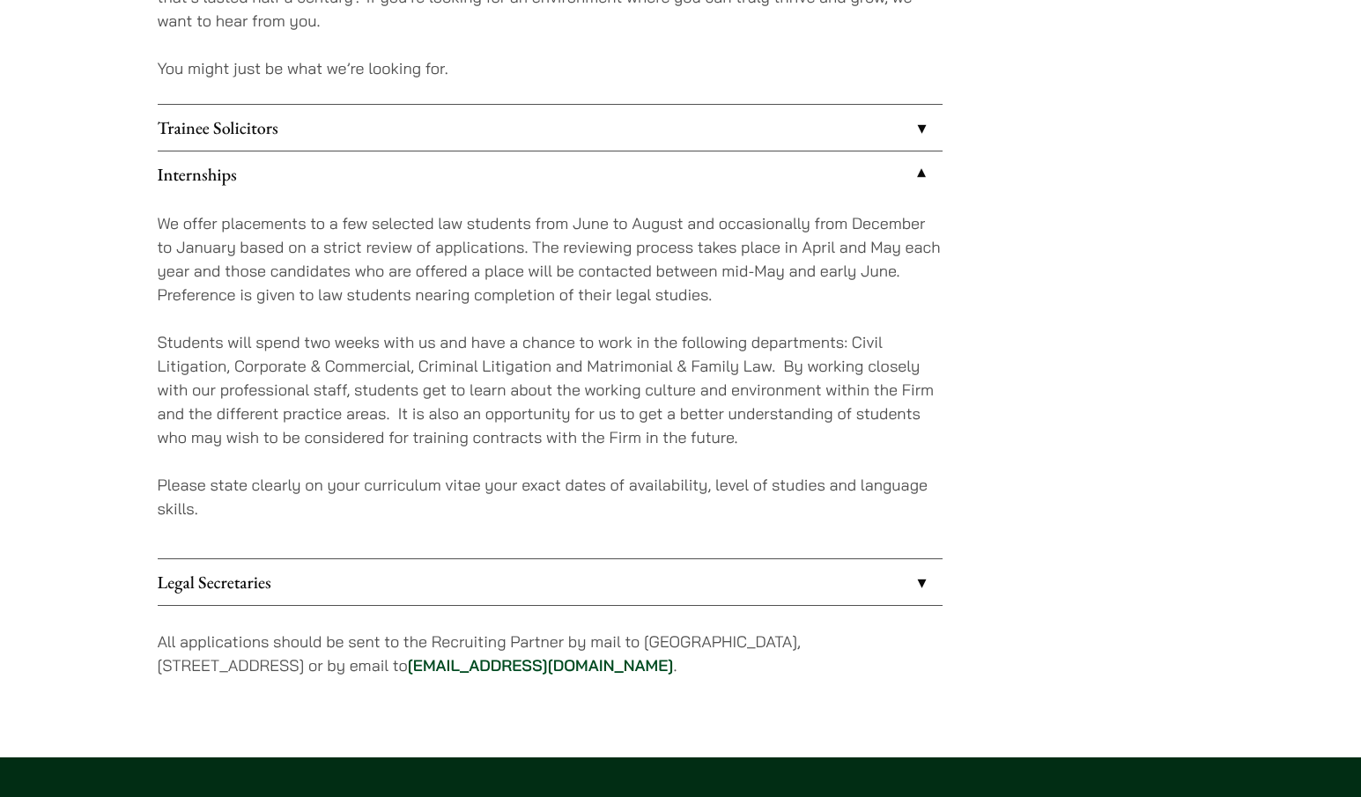
click at [299, 579] on link "Legal Secretaries" at bounding box center [550, 582] width 785 height 46
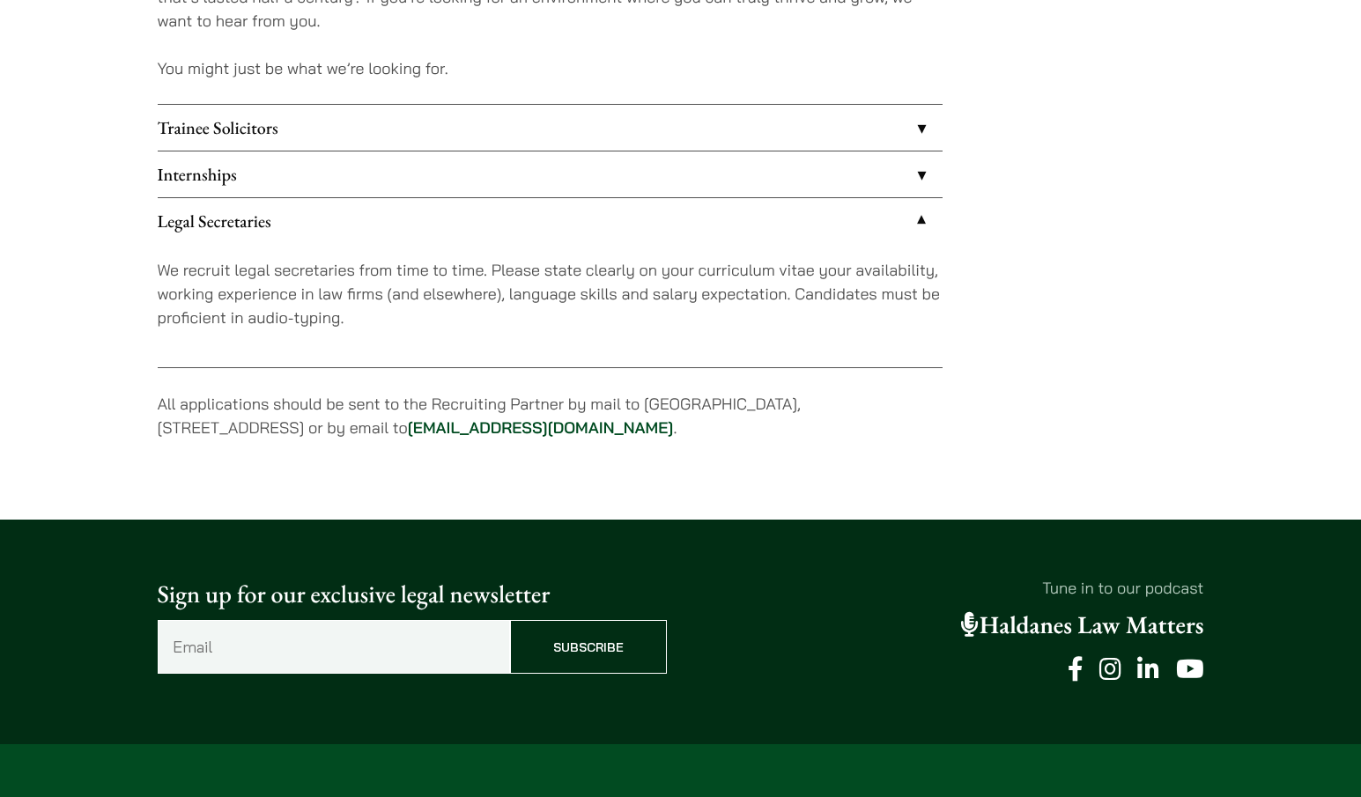
click at [264, 239] on link "Legal Secretaries" at bounding box center [550, 221] width 785 height 46
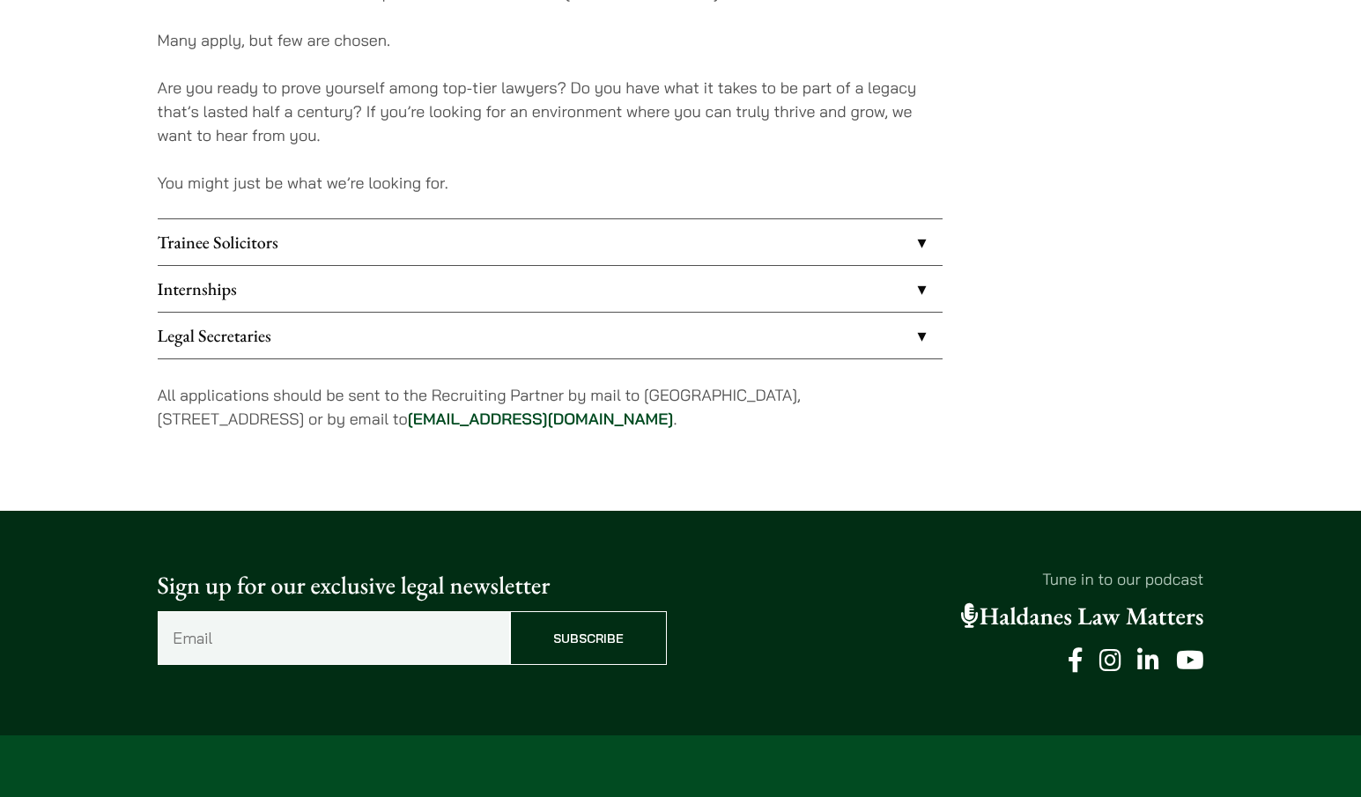
scroll to position [1427, 0]
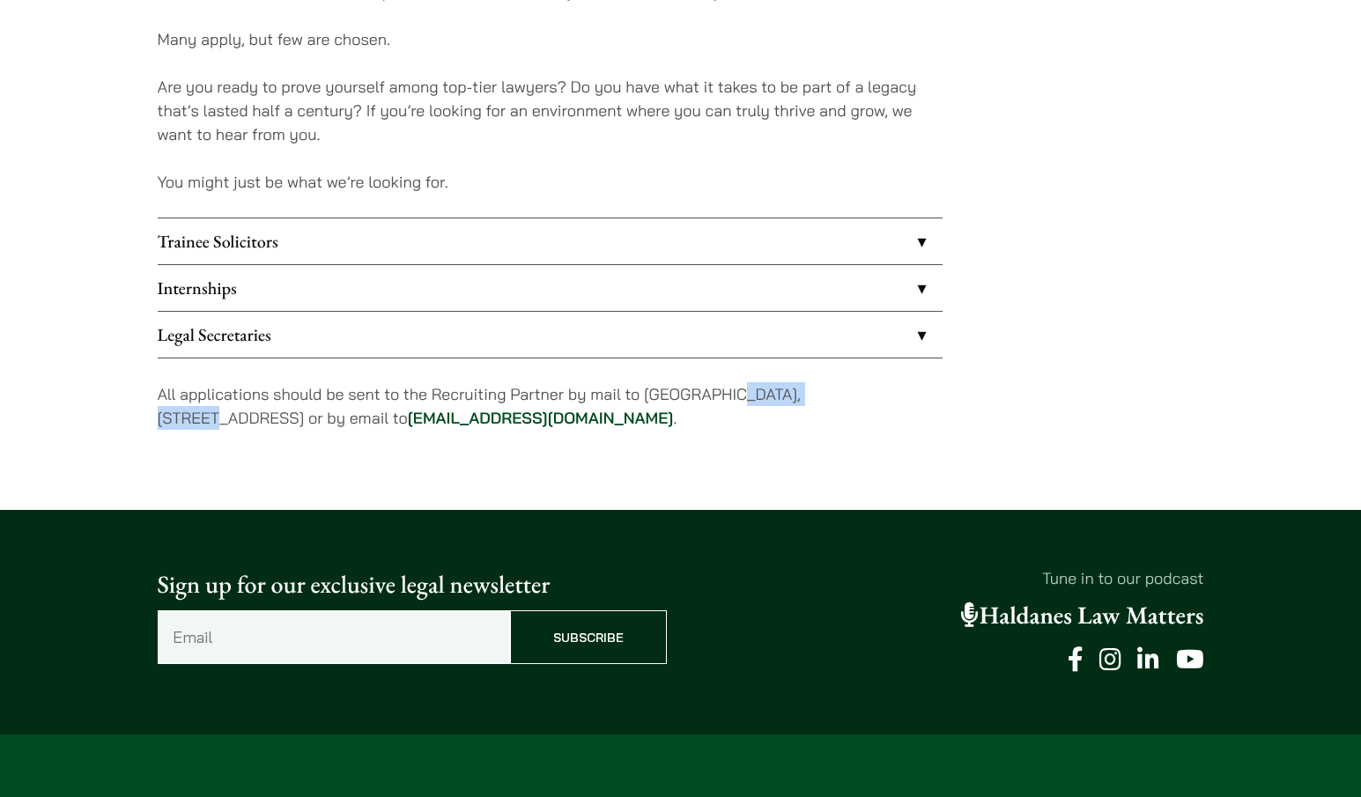
drag, startPoint x: 718, startPoint y: 396, endPoint x: 834, endPoint y: 401, distance: 116.3
click at [834, 401] on p "All applications should be sent to the Recruiting Partner by mail to [GEOGRAPHI…" at bounding box center [550, 406] width 785 height 48
click at [775, 421] on p "All applications should be sent to the Recruiting Partner by mail to [GEOGRAPHI…" at bounding box center [550, 406] width 785 height 48
